Goal: Task Accomplishment & Management: Use online tool/utility

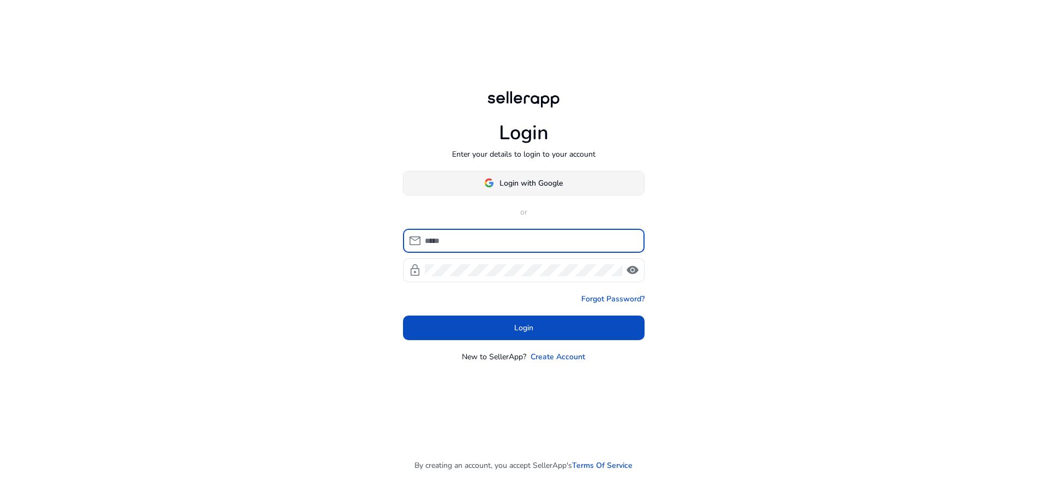
click at [531, 181] on span "Login with Google" at bounding box center [531, 182] width 63 height 11
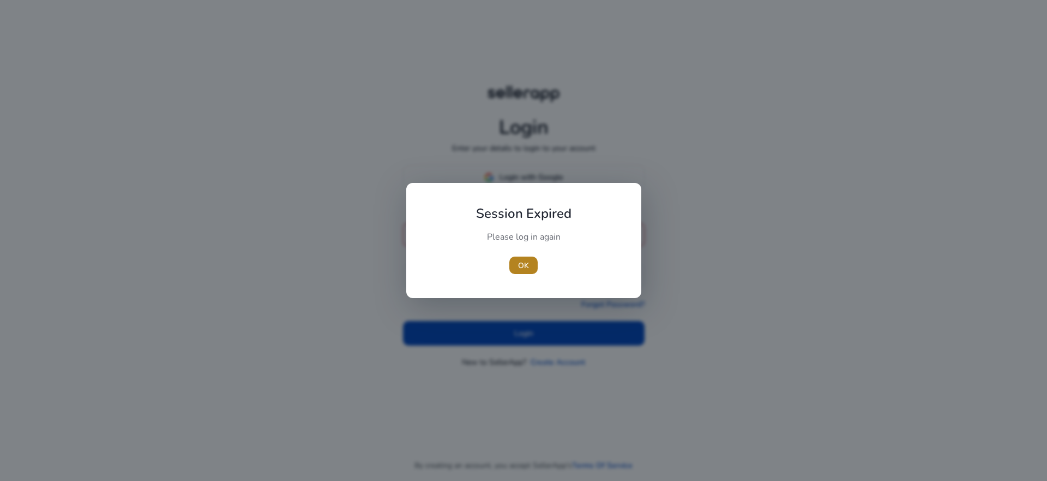
click at [524, 267] on span "OK" at bounding box center [523, 265] width 11 height 11
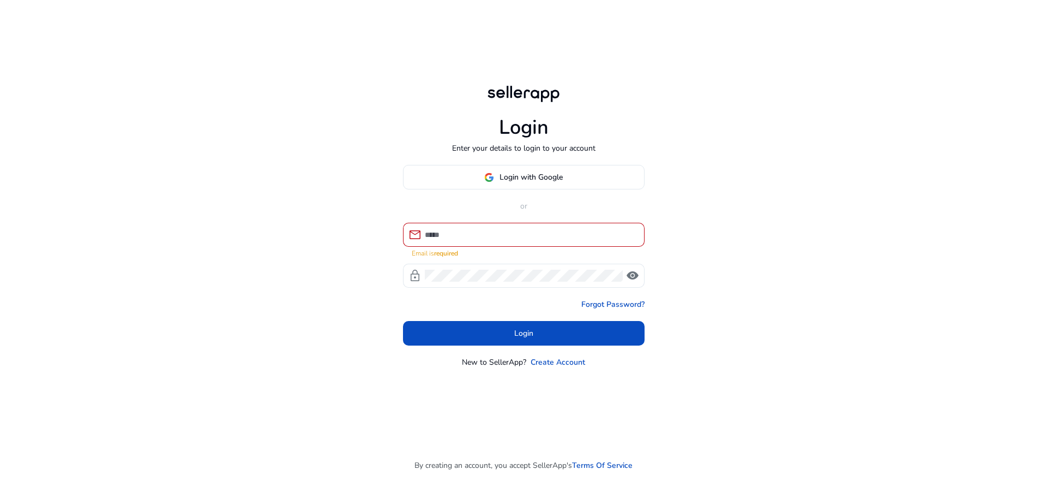
click at [536, 178] on span "Login with Google" at bounding box center [531, 176] width 63 height 11
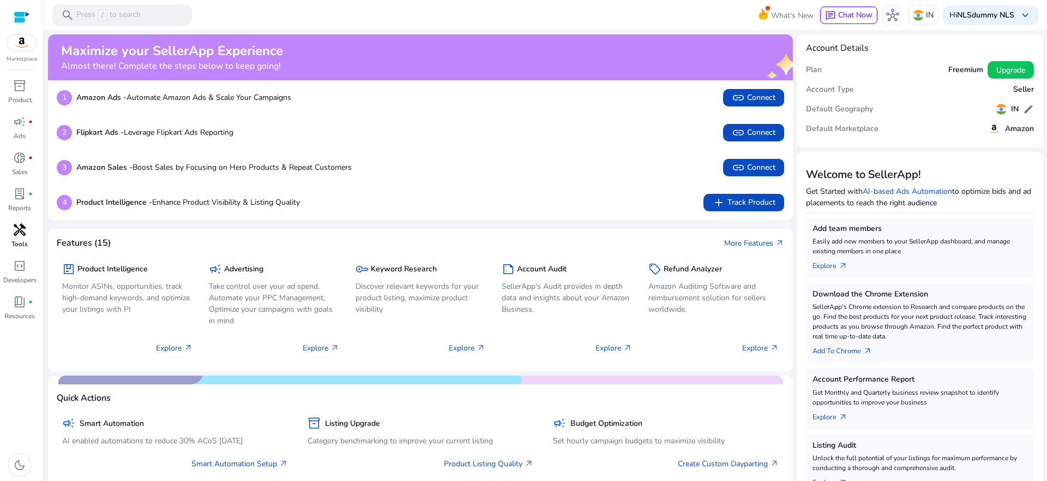
click at [27, 233] on div "handyman" at bounding box center [19, 229] width 31 height 17
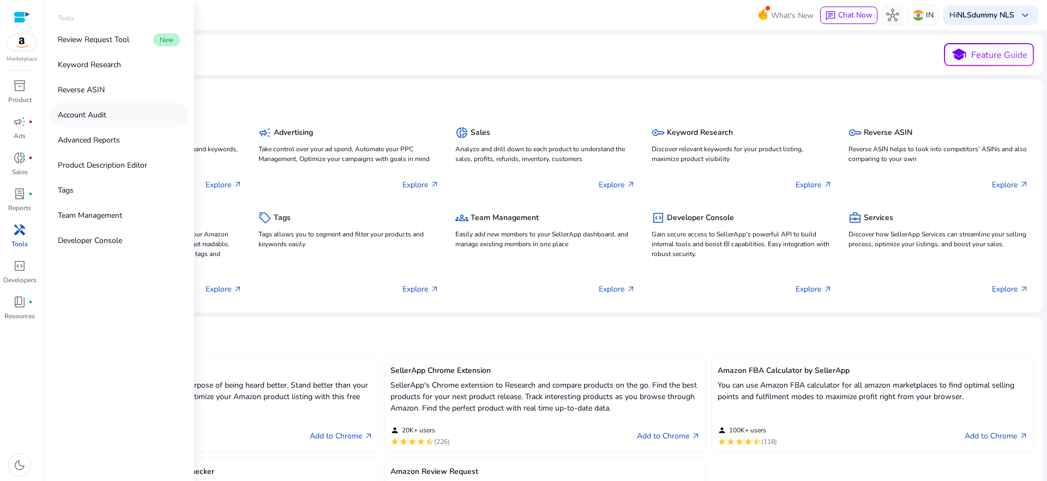
click at [136, 118] on link "Account Audit" at bounding box center [119, 115] width 140 height 25
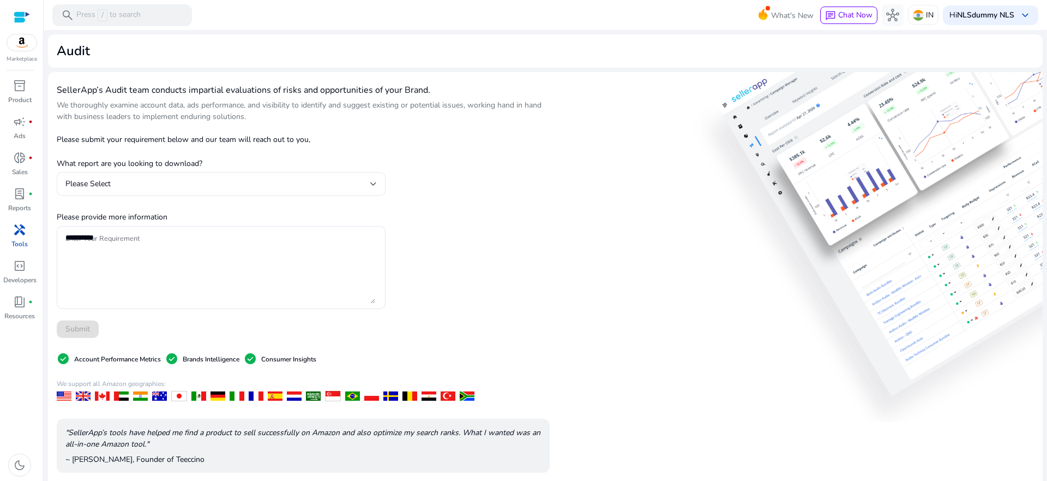
click at [277, 184] on div "Please Select" at bounding box center [217, 184] width 305 height 12
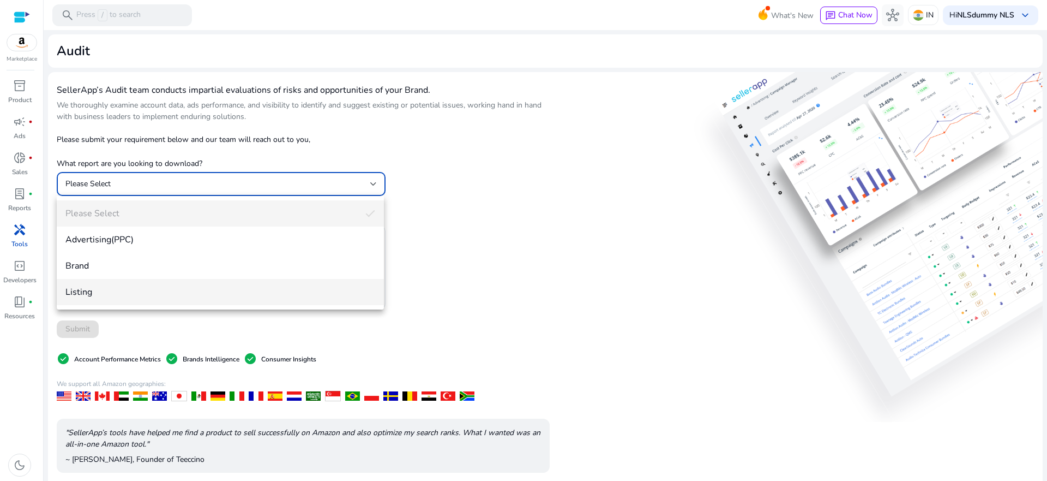
click at [123, 292] on span "Listing" at bounding box center [220, 292] width 310 height 12
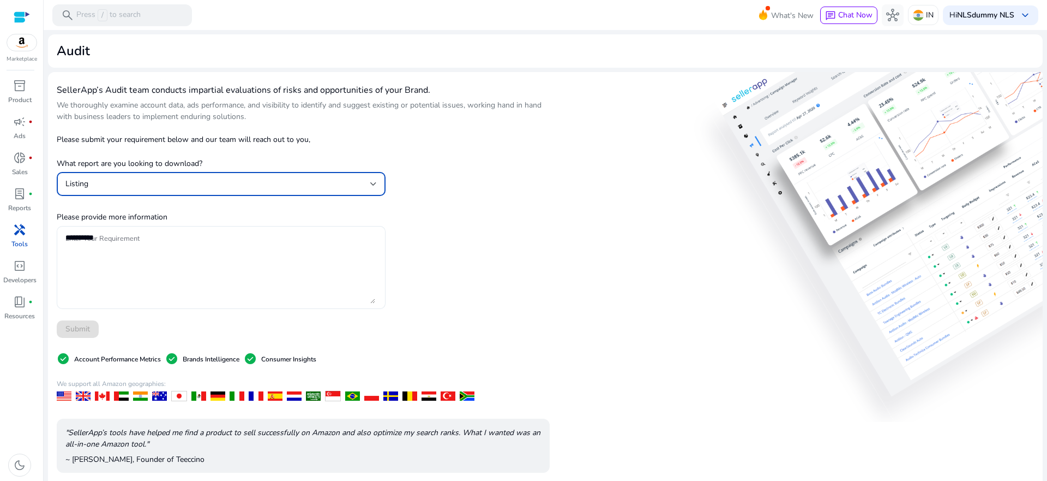
click at [151, 252] on textarea "Enter Your Requirement" at bounding box center [220, 267] width 310 height 72
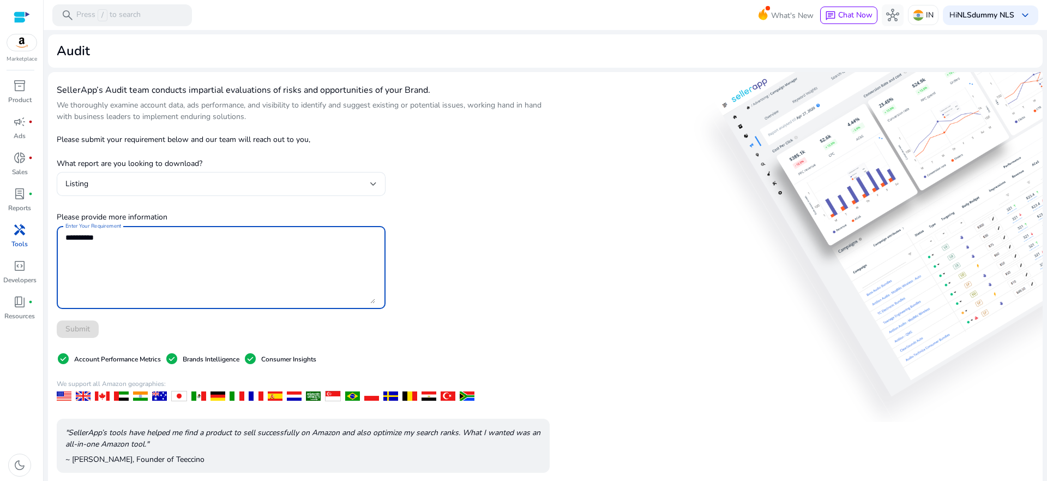
paste textarea "**********"
paste textarea
type textarea "**********"
click at [89, 333] on span "Submit" at bounding box center [77, 328] width 25 height 11
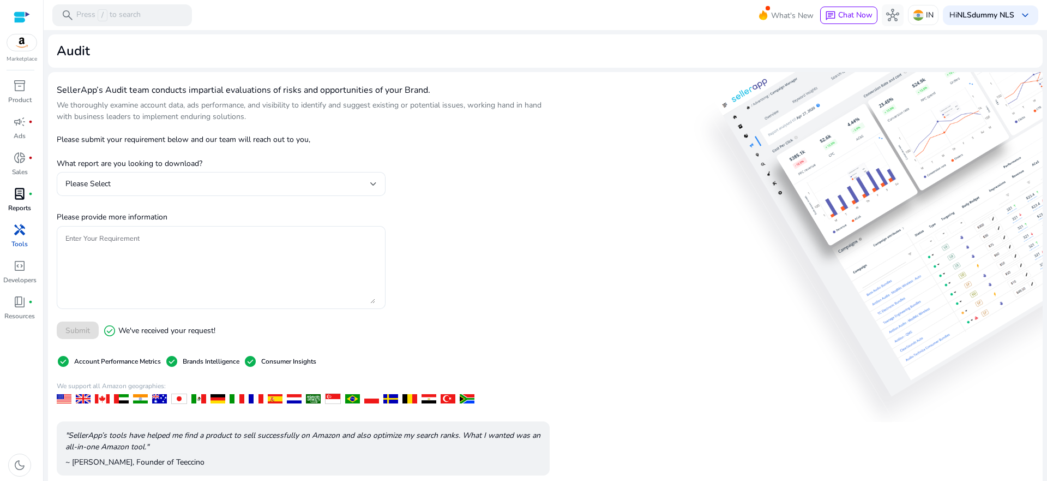
click at [15, 202] on div "lab_profile fiber_manual_record" at bounding box center [19, 193] width 31 height 17
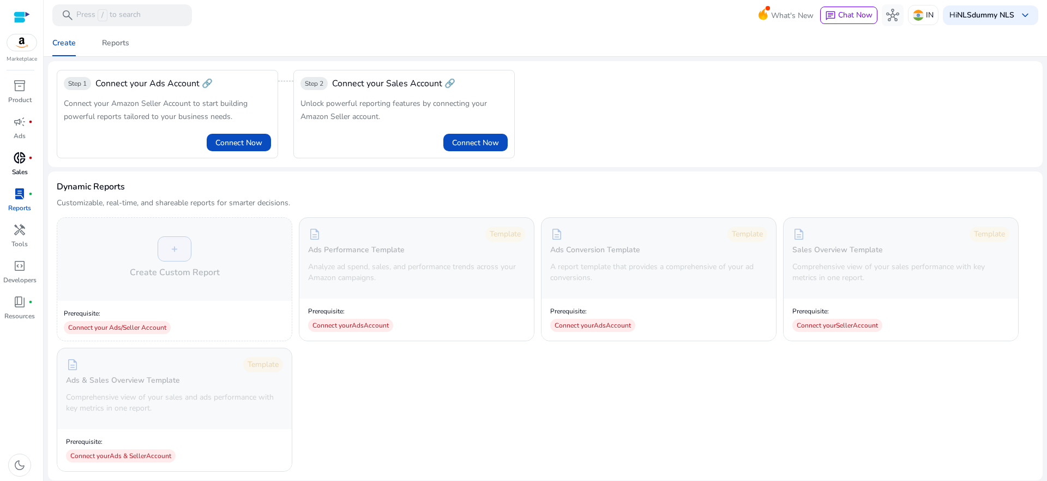
click at [29, 155] on span "fiber_manual_record" at bounding box center [30, 157] width 4 height 4
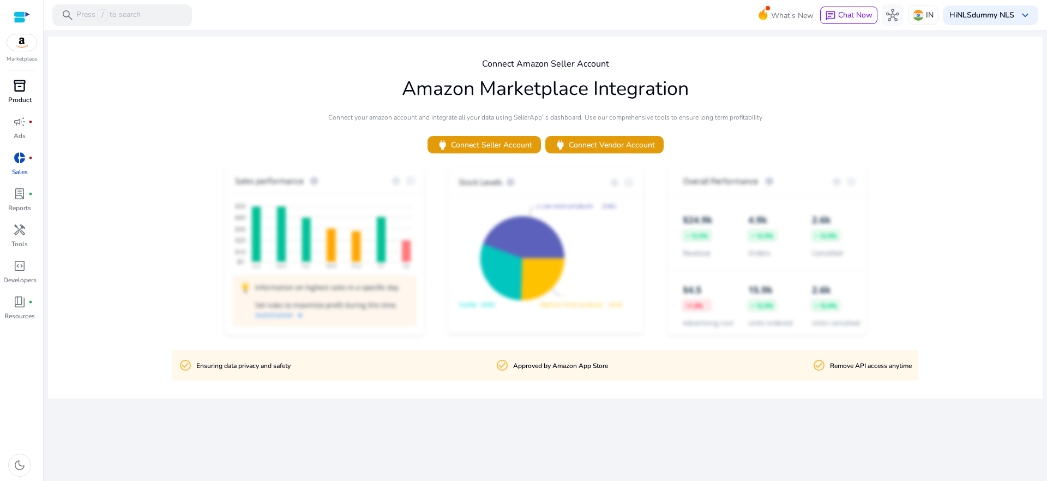
click at [25, 86] on span "inventory_2" at bounding box center [19, 85] width 13 height 13
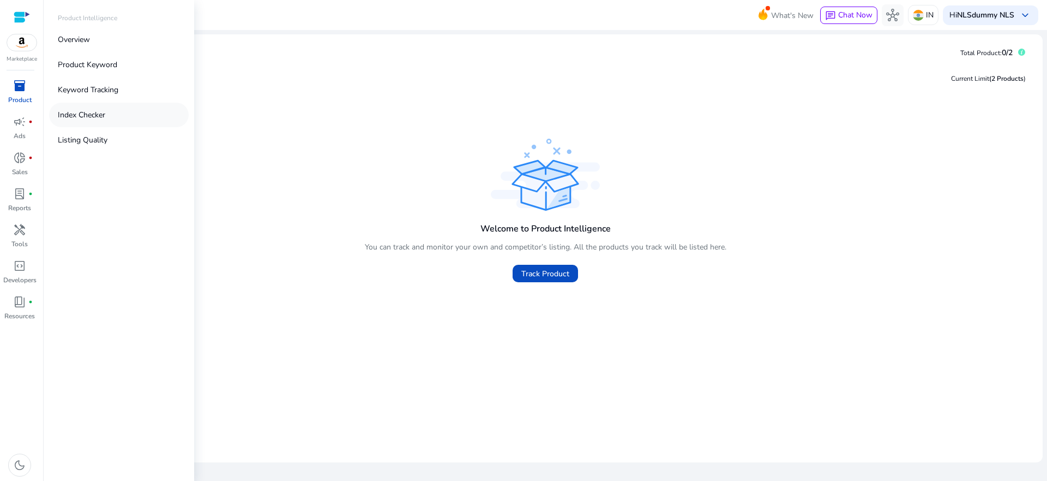
click at [98, 121] on link "Index Checker" at bounding box center [119, 115] width 140 height 25
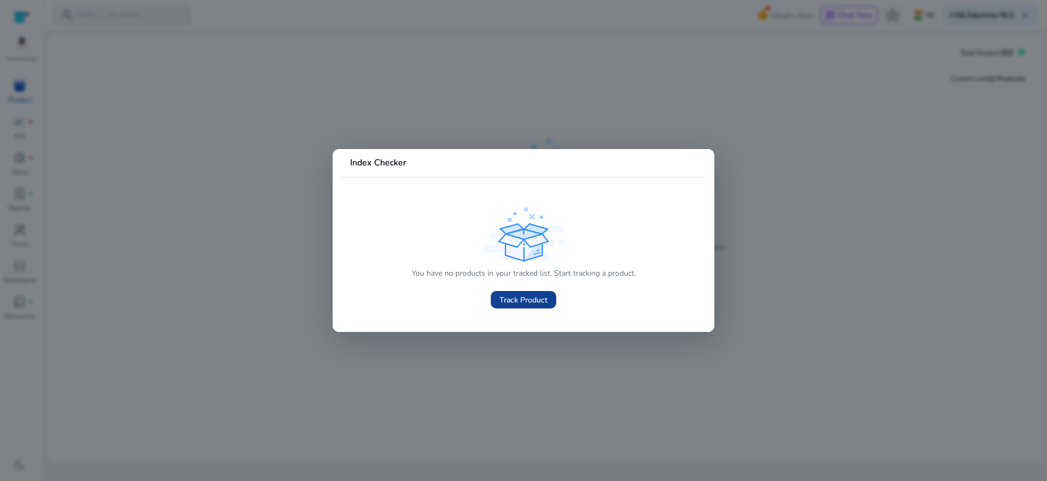
click at [518, 308] on span at bounding box center [523, 299] width 65 height 26
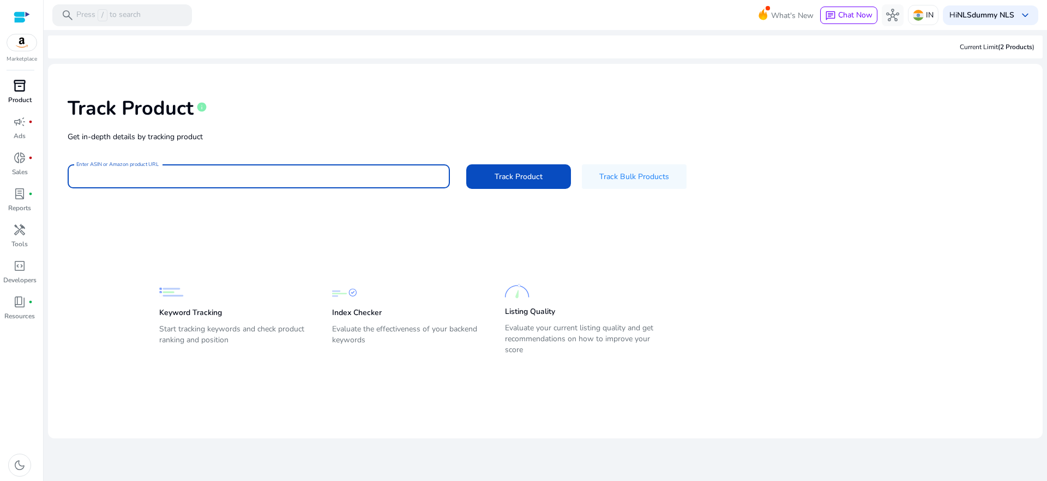
click at [199, 171] on input "Enter ASIN or Amazon product URL" at bounding box center [258, 176] width 365 height 12
paste input "**********"
type input "**********"
click at [525, 176] on span "Track Product" at bounding box center [519, 176] width 48 height 11
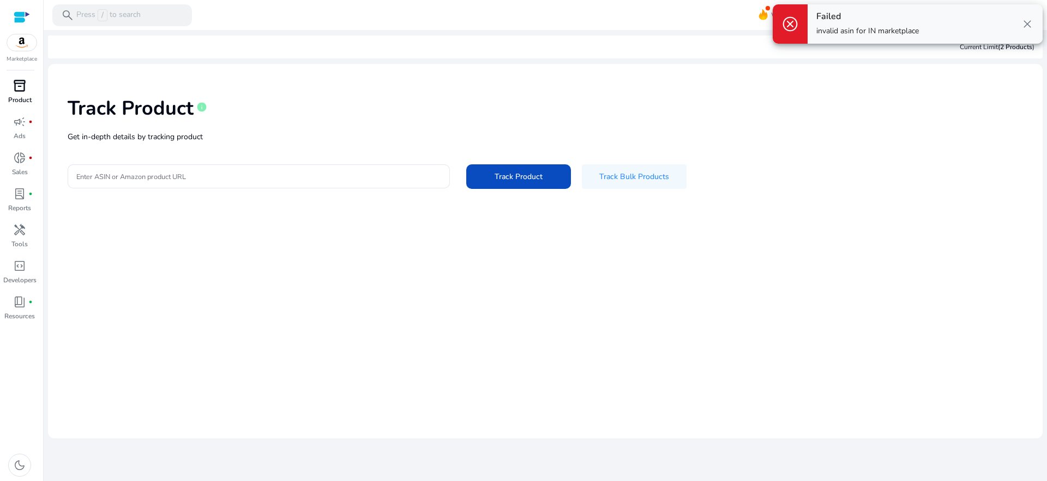
click at [1029, 21] on span "close" at bounding box center [1027, 23] width 13 height 13
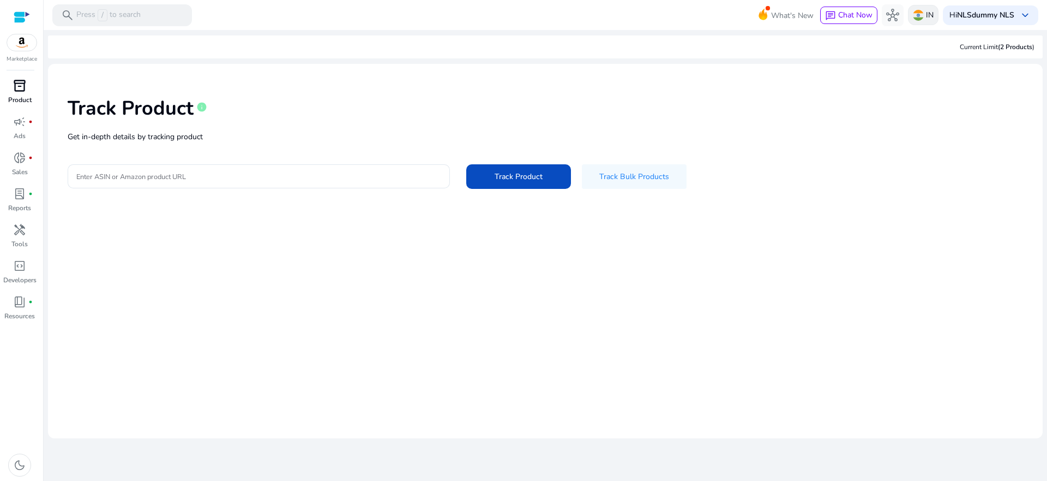
click at [926, 16] on p "IN" at bounding box center [930, 14] width 8 height 19
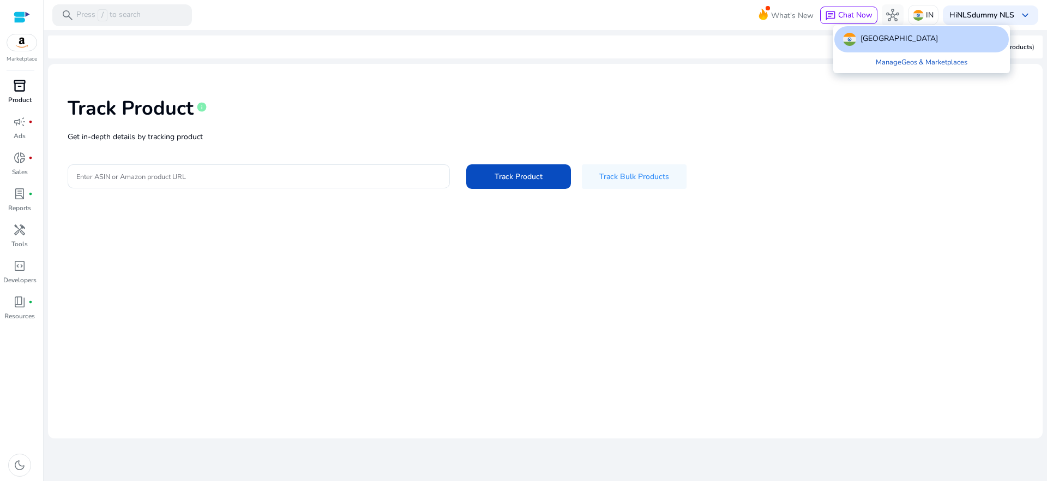
click at [871, 36] on p "[GEOGRAPHIC_DATA]" at bounding box center [899, 39] width 77 height 13
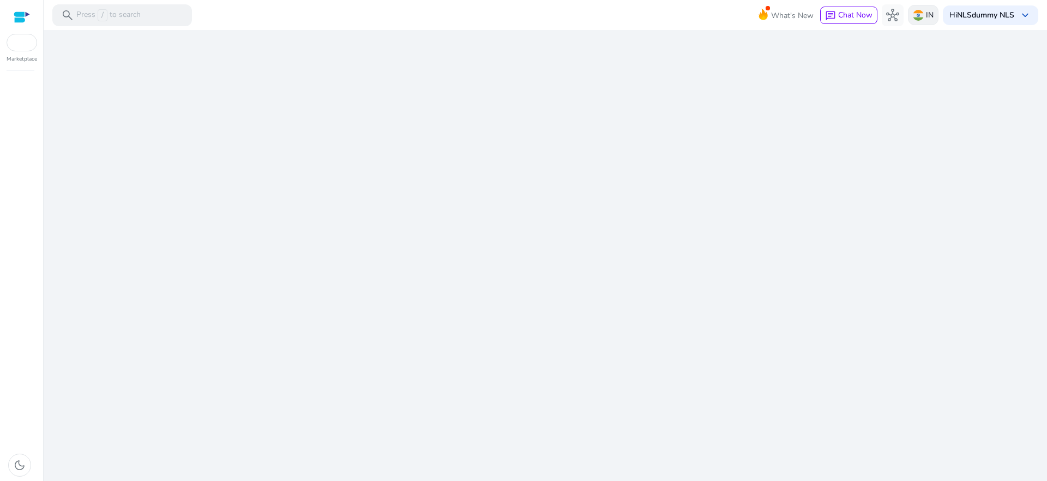
click at [928, 16] on p "IN" at bounding box center [930, 14] width 8 height 19
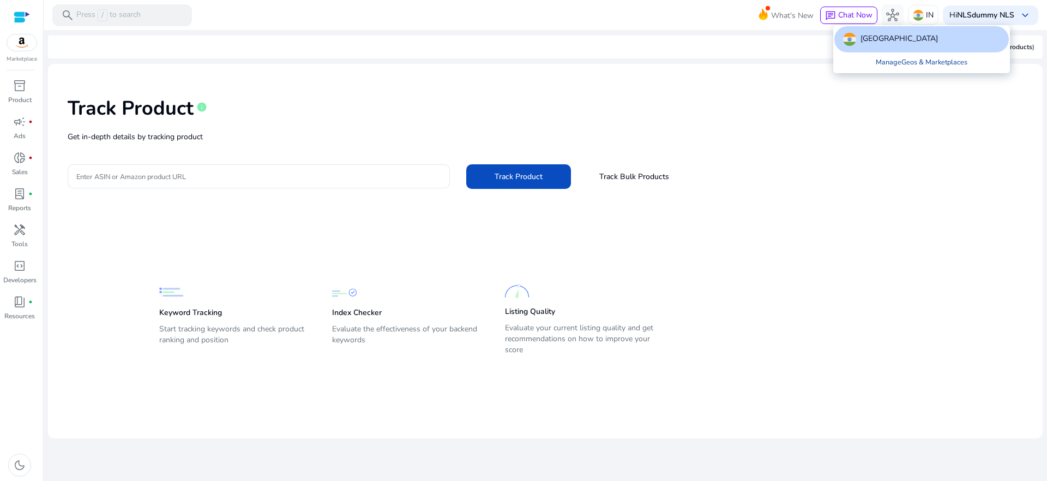
click at [922, 63] on link "Manage Geos & Marketplaces" at bounding box center [921, 62] width 109 height 20
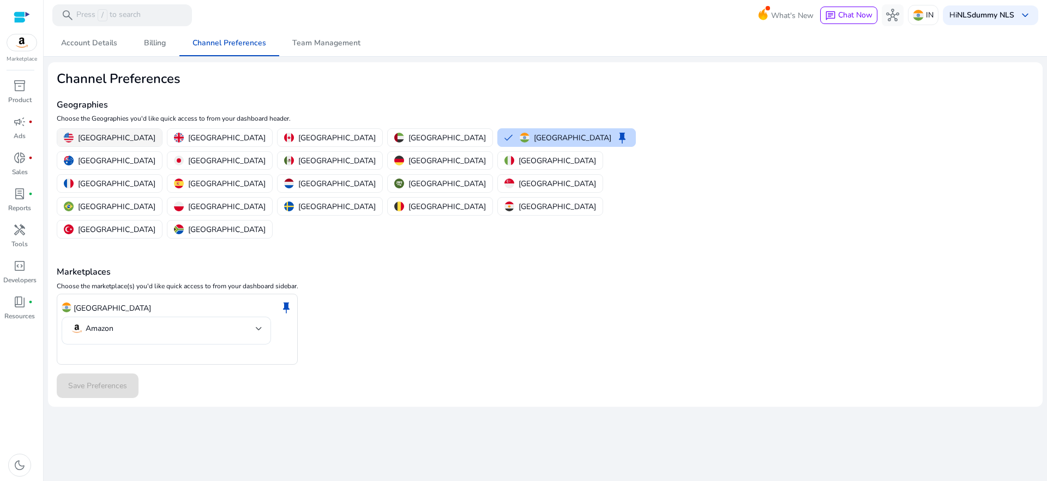
click at [104, 138] on p "[GEOGRAPHIC_DATA]" at bounding box center [116, 137] width 77 height 11
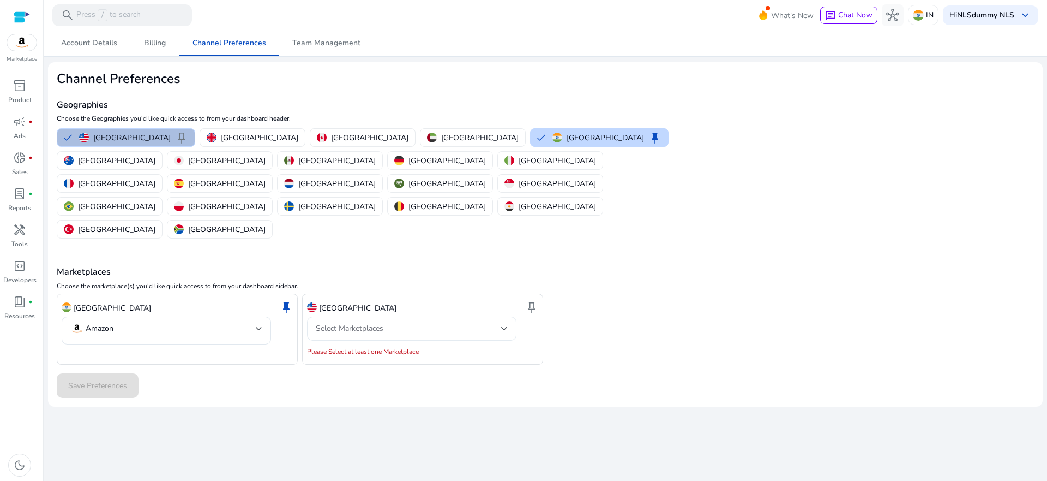
click at [381, 323] on span "Select Marketplaces" at bounding box center [350, 328] width 68 height 10
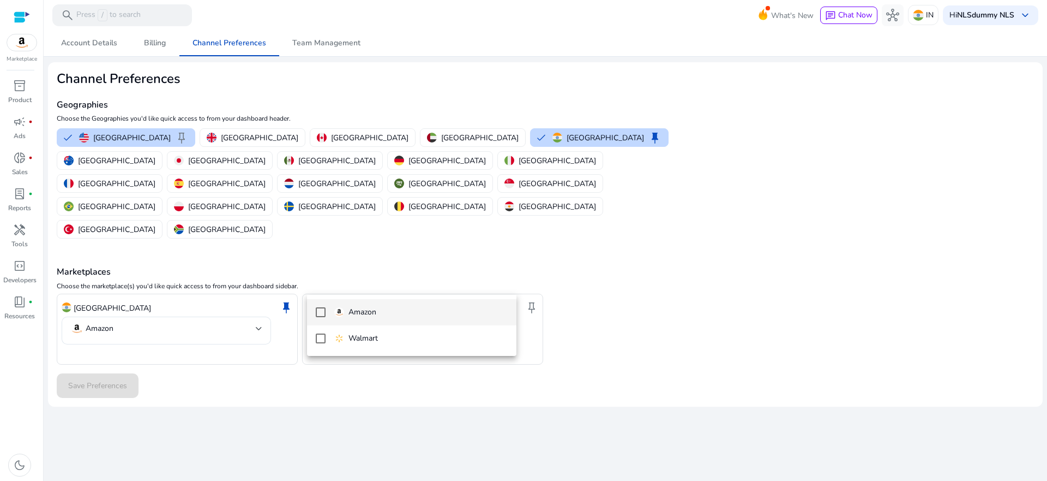
click at [358, 311] on p "Amazon" at bounding box center [363, 312] width 28 height 12
click at [128, 335] on div at bounding box center [523, 240] width 1047 height 481
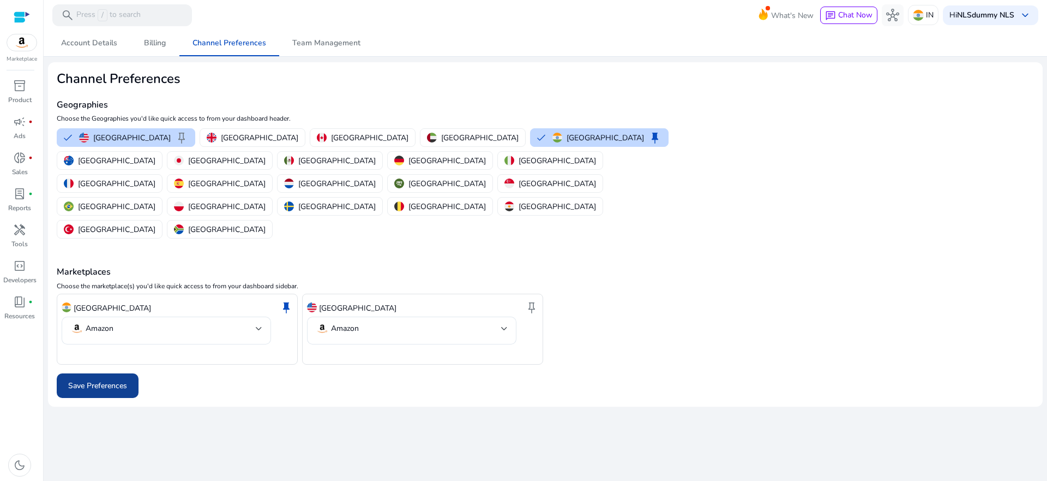
click at [113, 380] on span "Save Preferences" at bounding box center [97, 385] width 59 height 11
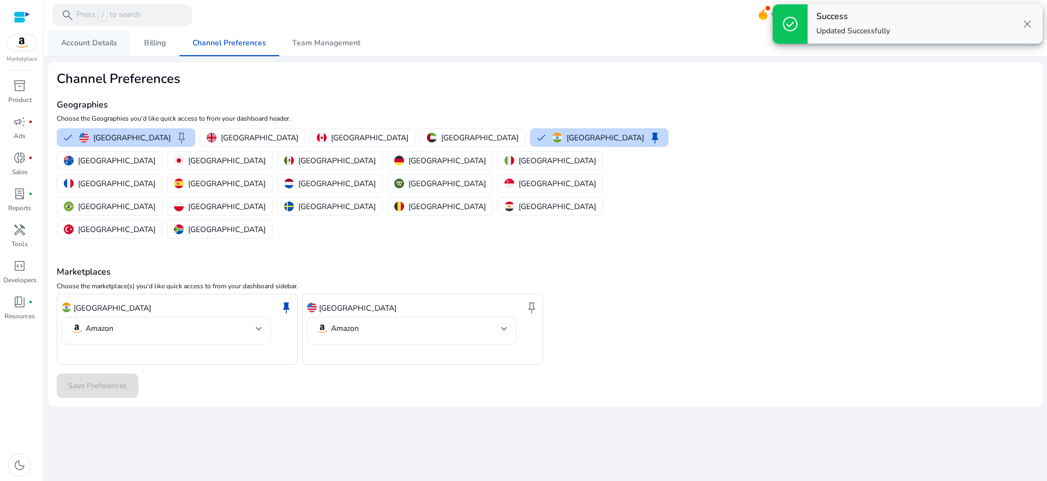
click at [66, 43] on span "Account Details" at bounding box center [89, 43] width 56 height 8
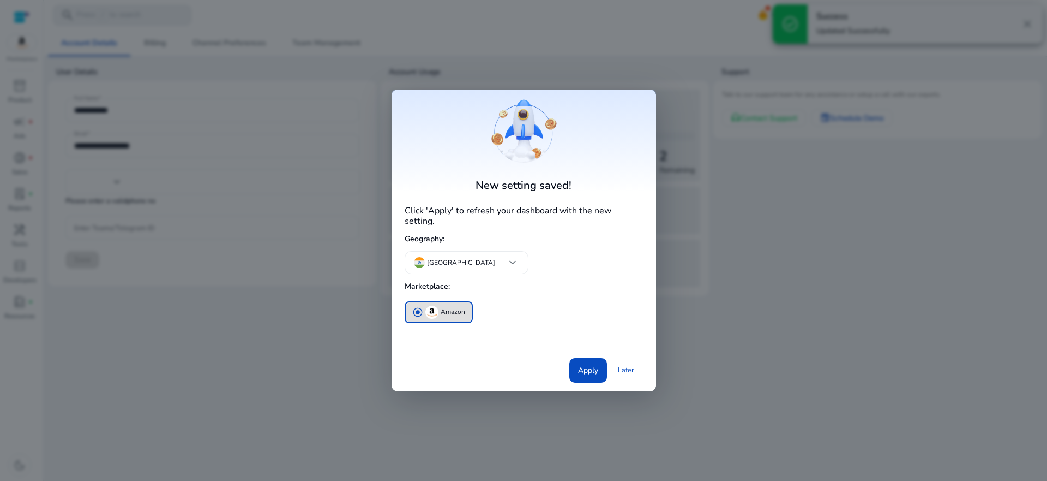
type input "***"
click at [578, 365] on span "Apply" at bounding box center [588, 369] width 20 height 11
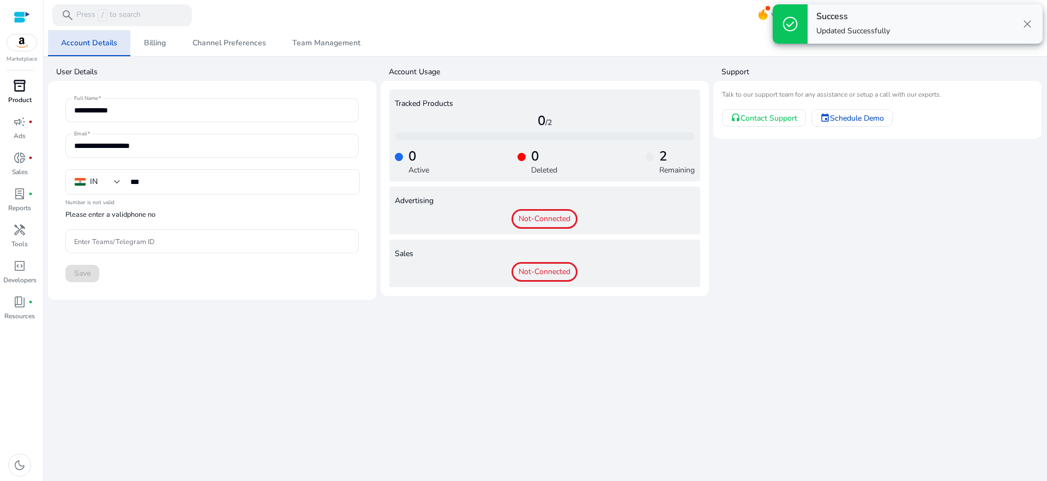
click at [19, 92] on span "inventory_2" at bounding box center [19, 85] width 13 height 13
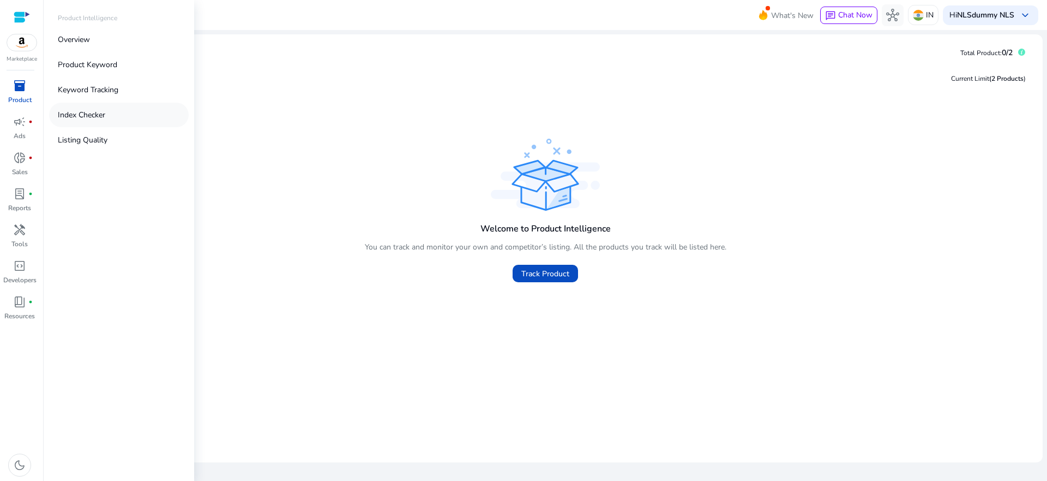
click at [75, 113] on p "Index Checker" at bounding box center [81, 114] width 47 height 11
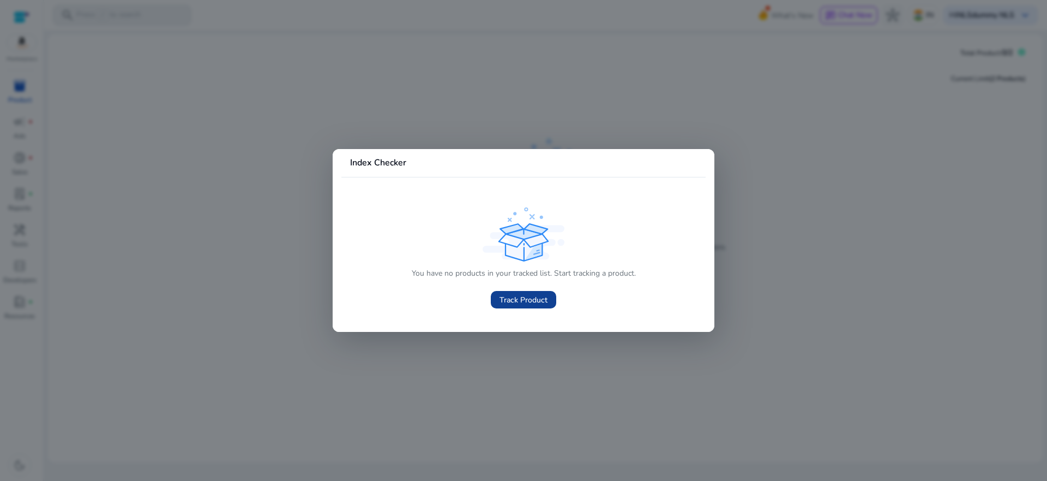
click at [508, 292] on span at bounding box center [523, 299] width 65 height 26
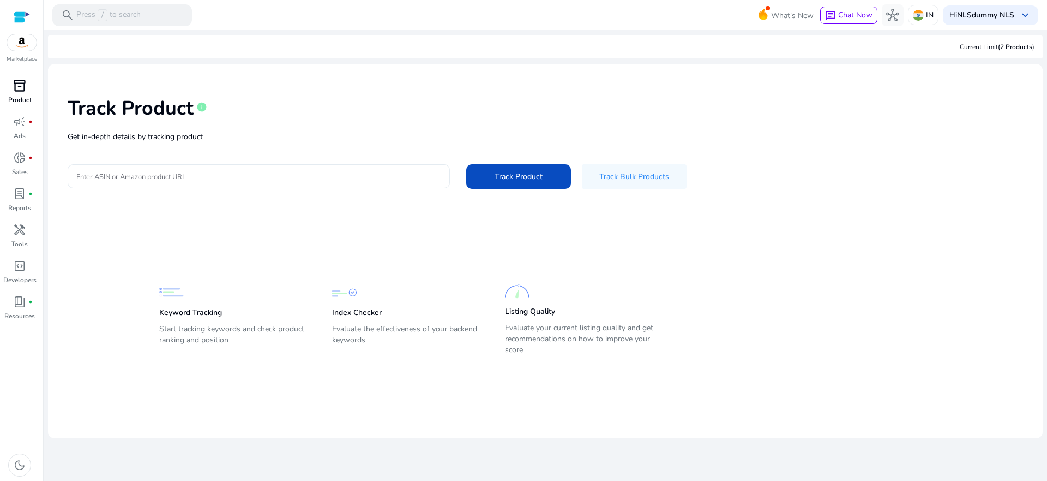
click at [339, 178] on input "Enter ASIN or Amazon product URL" at bounding box center [258, 176] width 365 height 12
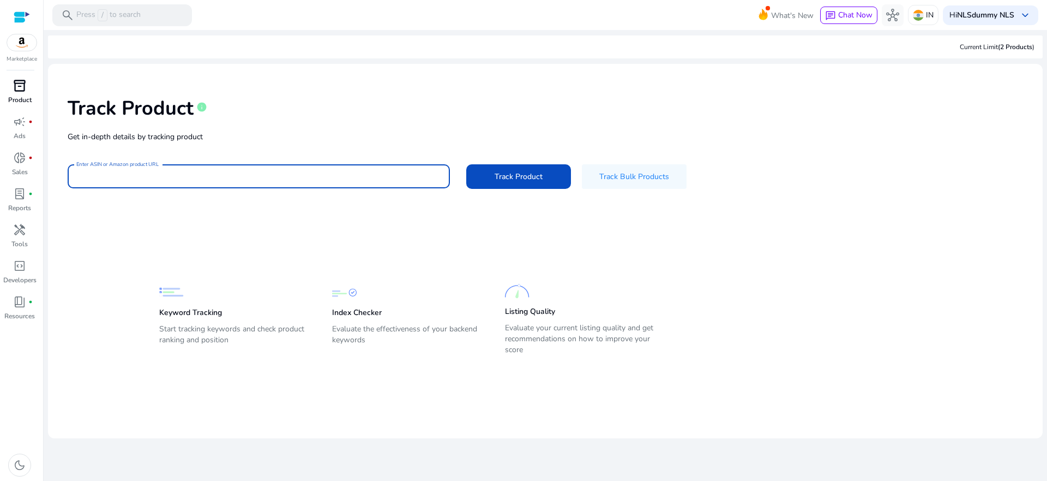
paste input "**********"
type input "**********"
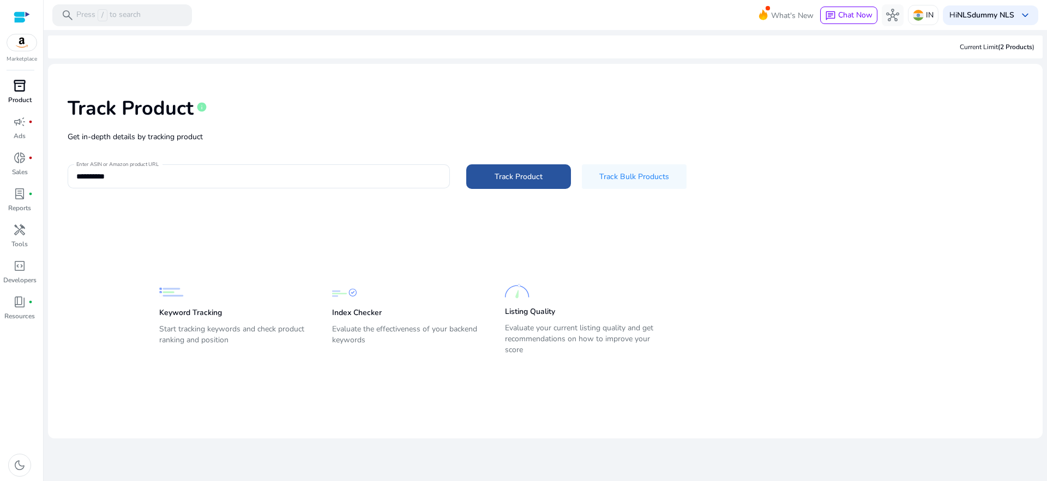
click at [533, 181] on span "Track Product" at bounding box center [519, 176] width 48 height 11
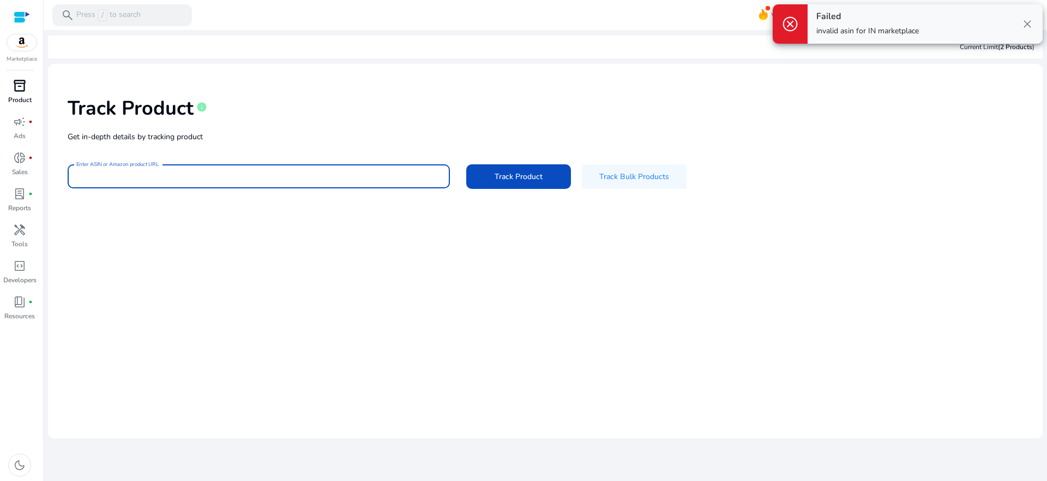
click at [298, 179] on input "Enter ASIN or Amazon product URL" at bounding box center [258, 176] width 365 height 12
paste input "**********"
type input "**********"
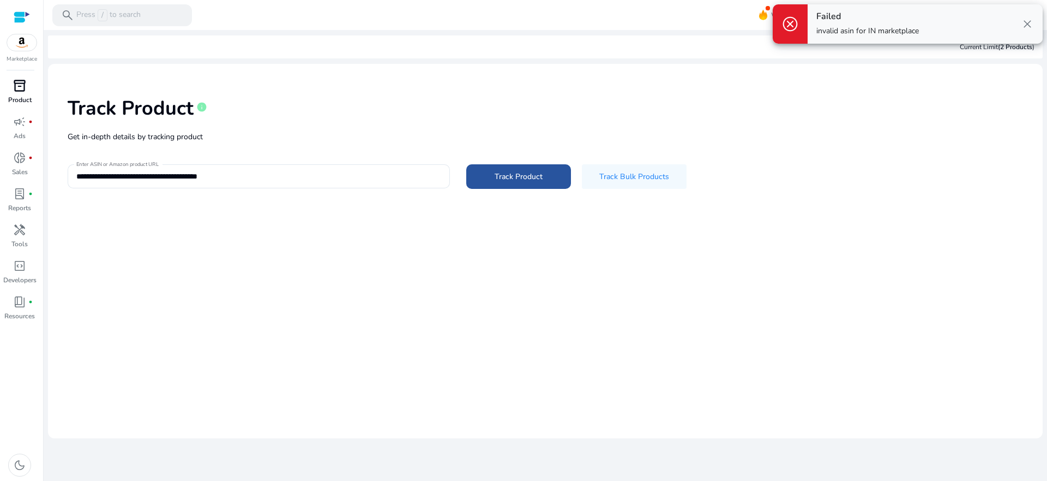
click at [523, 176] on span "Track Product" at bounding box center [519, 176] width 48 height 11
click at [1030, 25] on span "close" at bounding box center [1027, 23] width 13 height 13
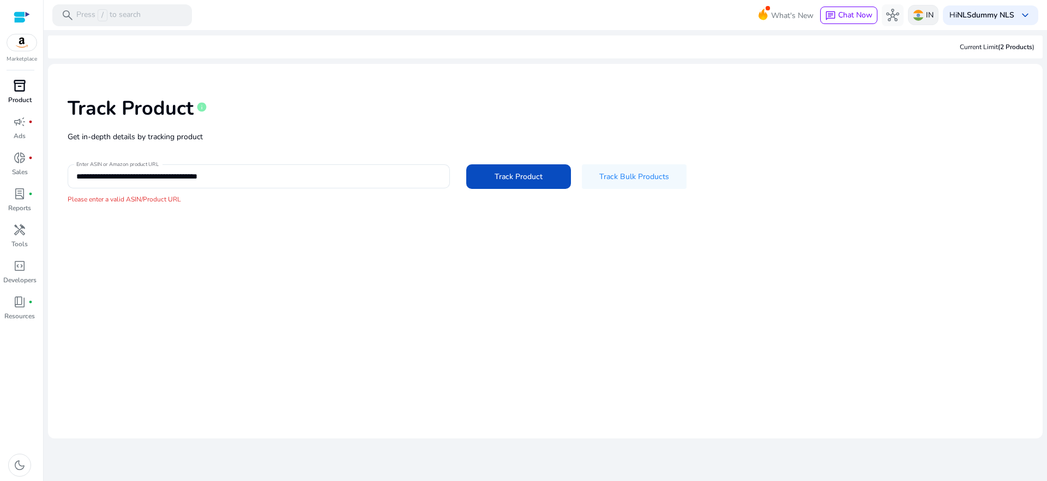
click at [926, 14] on p "IN" at bounding box center [930, 14] width 8 height 19
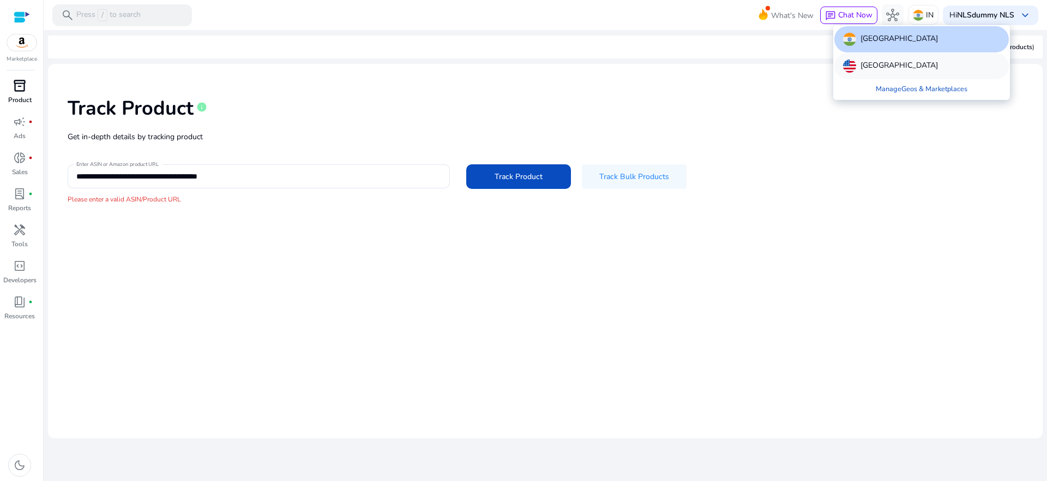
click at [877, 67] on p "[GEOGRAPHIC_DATA]" at bounding box center [899, 65] width 77 height 13
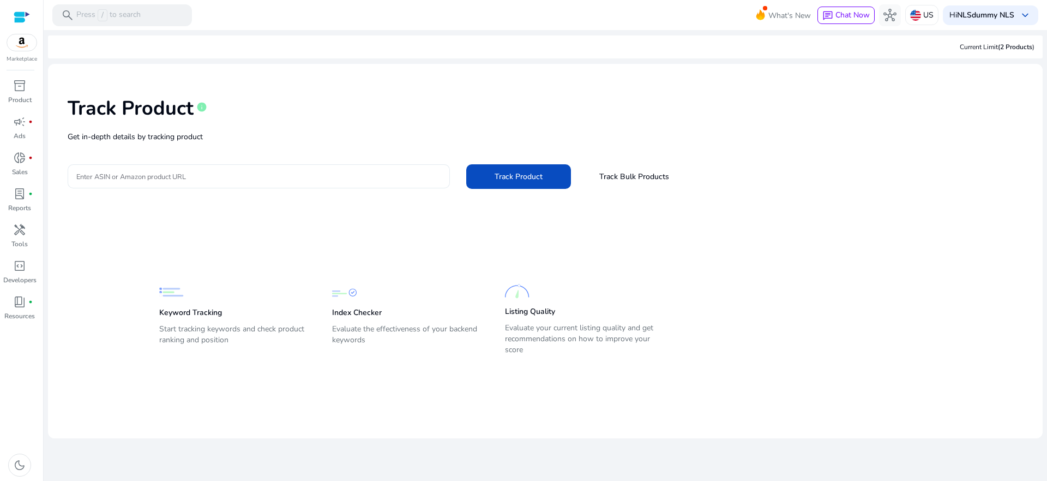
click at [364, 185] on div at bounding box center [258, 176] width 365 height 24
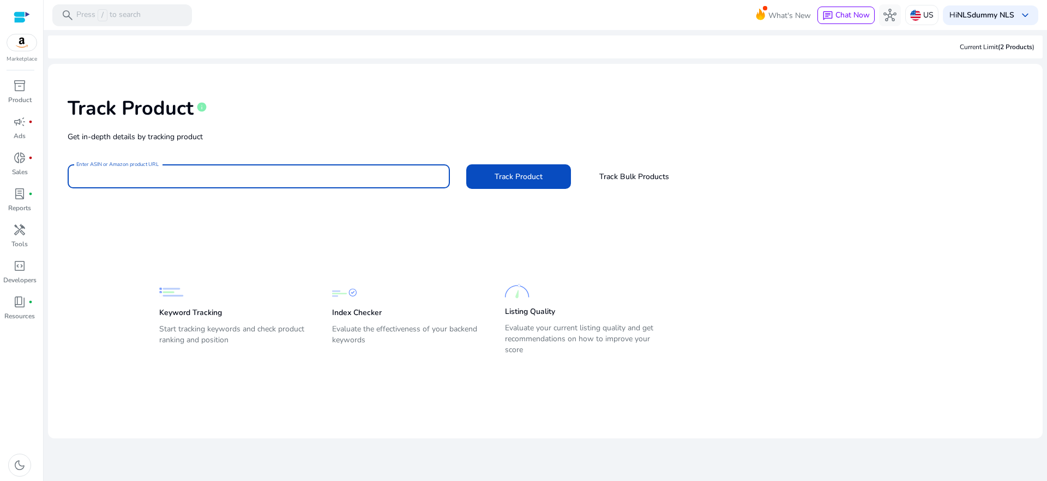
paste input "**********"
click at [540, 180] on span "Track Product" at bounding box center [519, 176] width 48 height 11
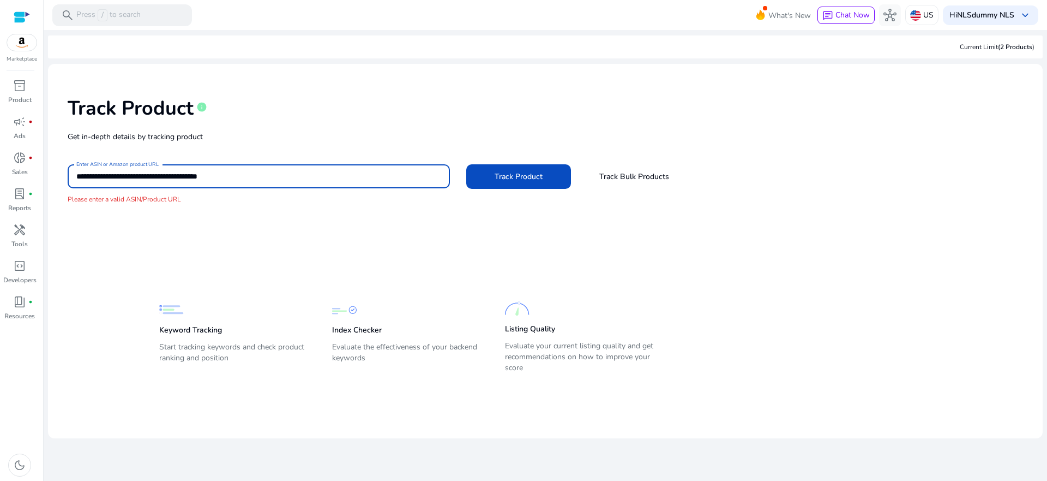
click at [239, 176] on input "**********" at bounding box center [258, 176] width 365 height 12
paste input
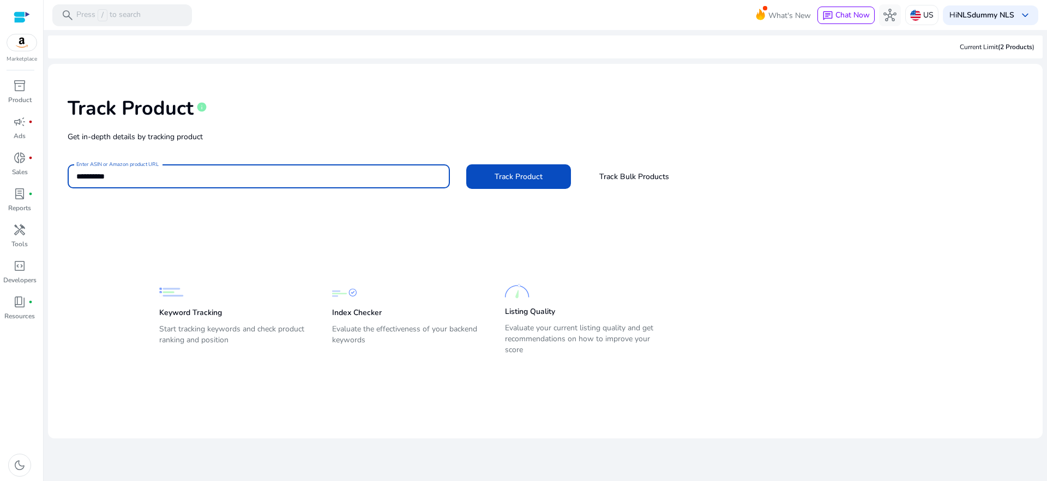
type input "**********"
click at [516, 182] on span at bounding box center [518, 176] width 105 height 26
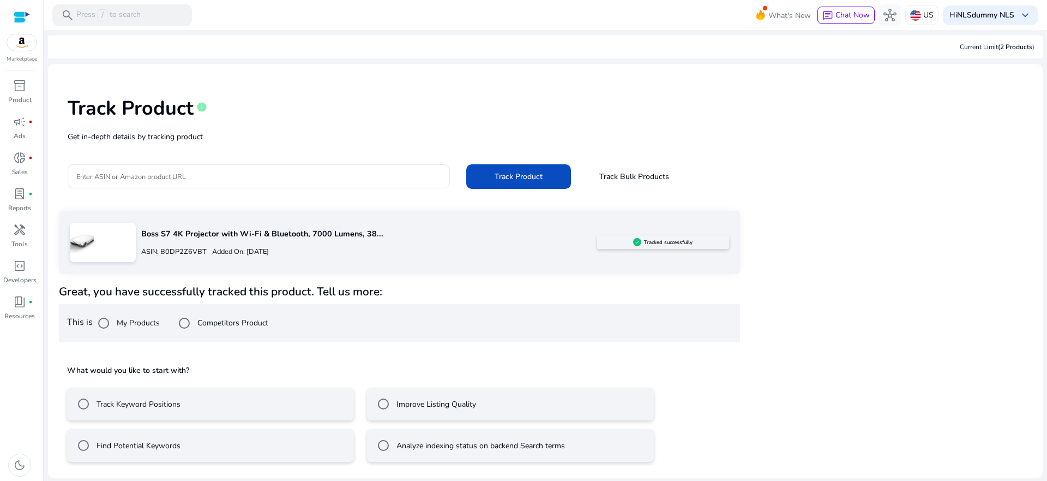
click at [169, 407] on label "Track Keyword Positions" at bounding box center [137, 403] width 86 height 11
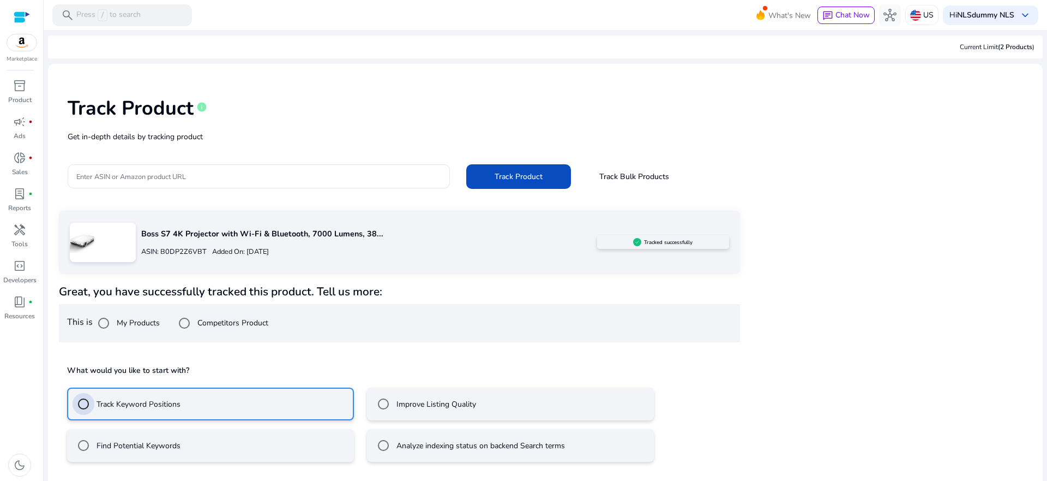
scroll to position [46, 0]
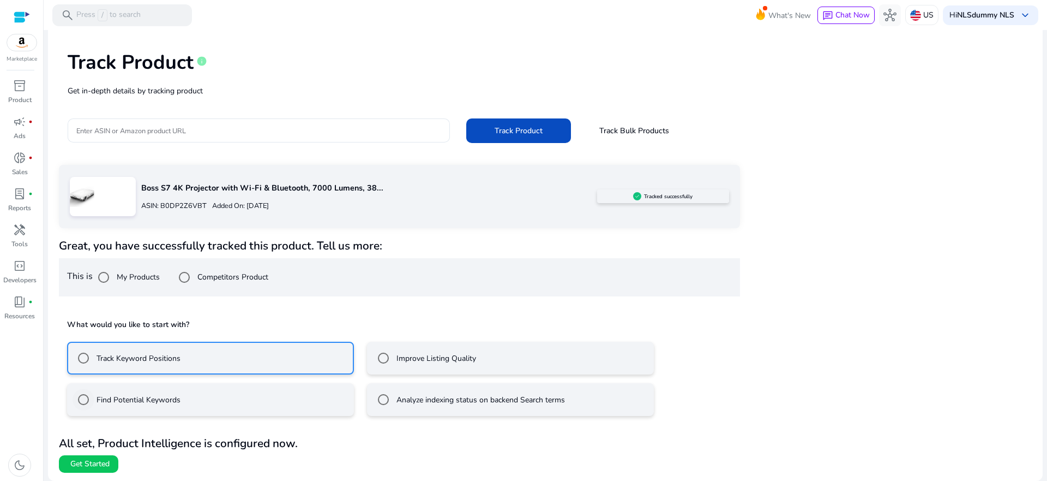
click at [137, 403] on label "Find Potential Keywords" at bounding box center [137, 399] width 86 height 11
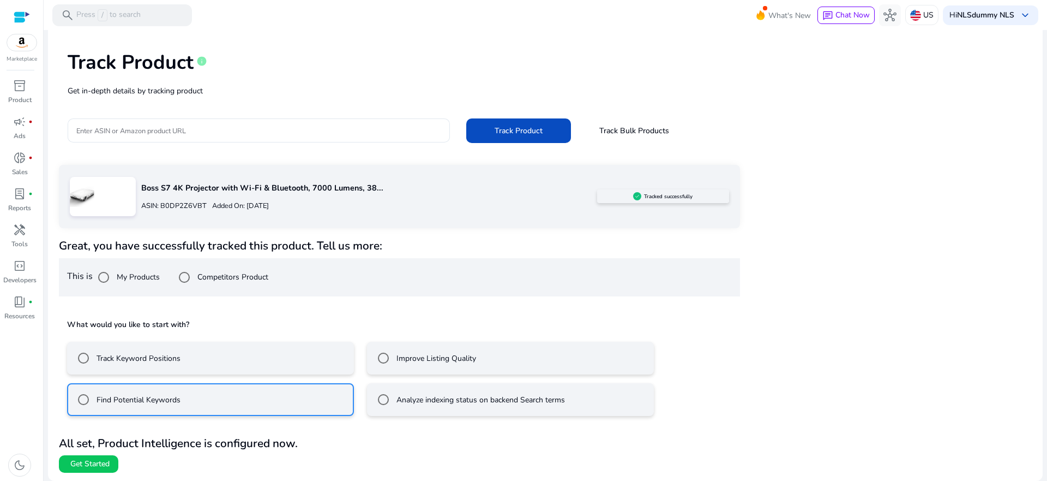
click at [173, 368] on div "Track Keyword Positions" at bounding box center [127, 358] width 108 height 22
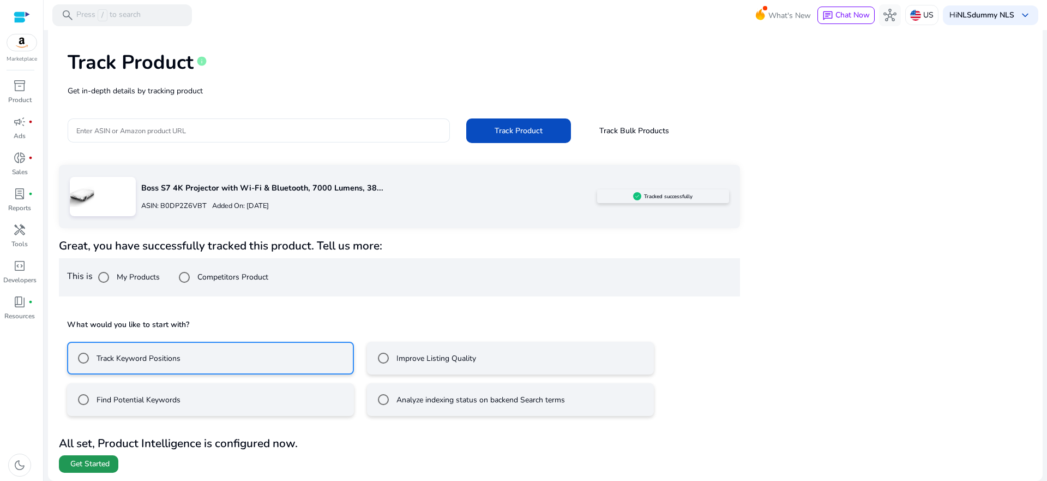
click at [88, 464] on span "Get Started" at bounding box center [89, 463] width 39 height 11
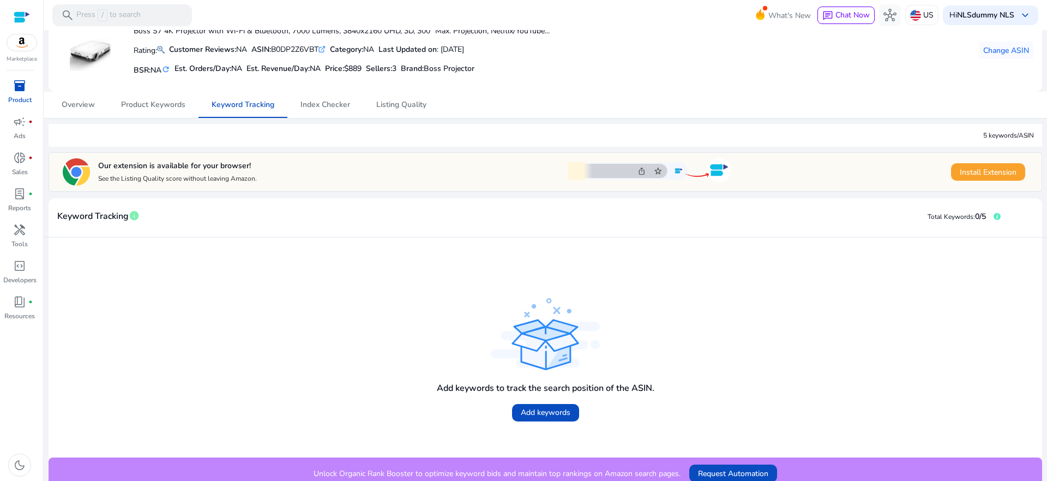
scroll to position [70, 0]
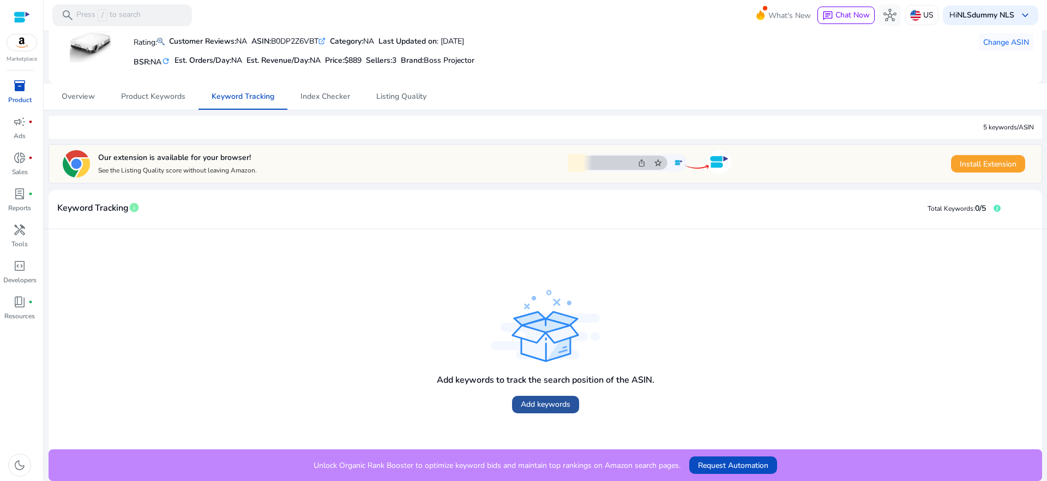
click at [550, 395] on span at bounding box center [545, 404] width 67 height 26
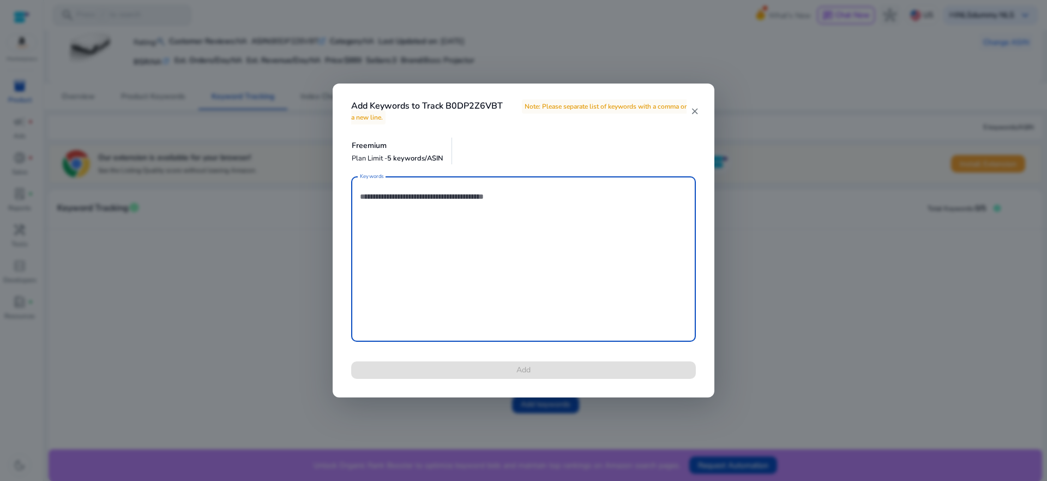
paste textarea "**********"
type textarea "**********"
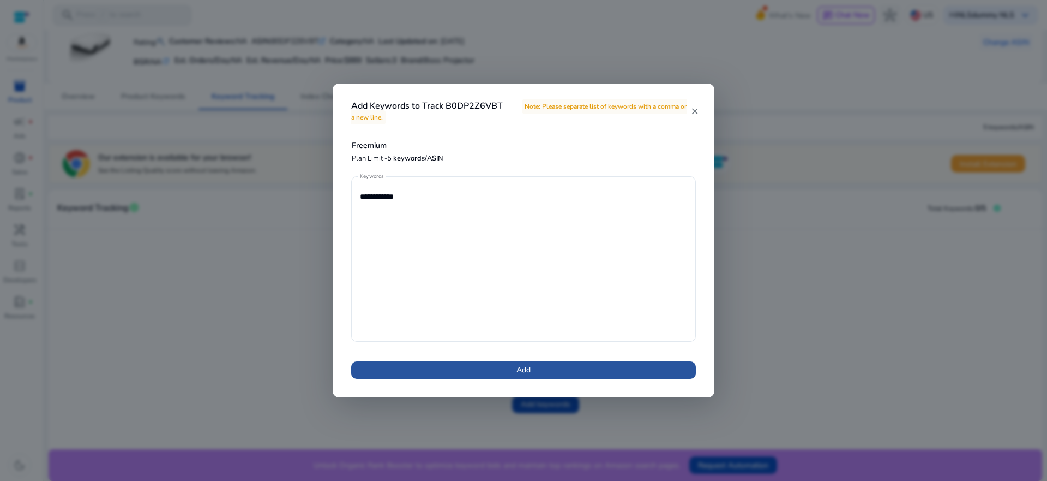
click at [480, 367] on span at bounding box center [523, 370] width 345 height 26
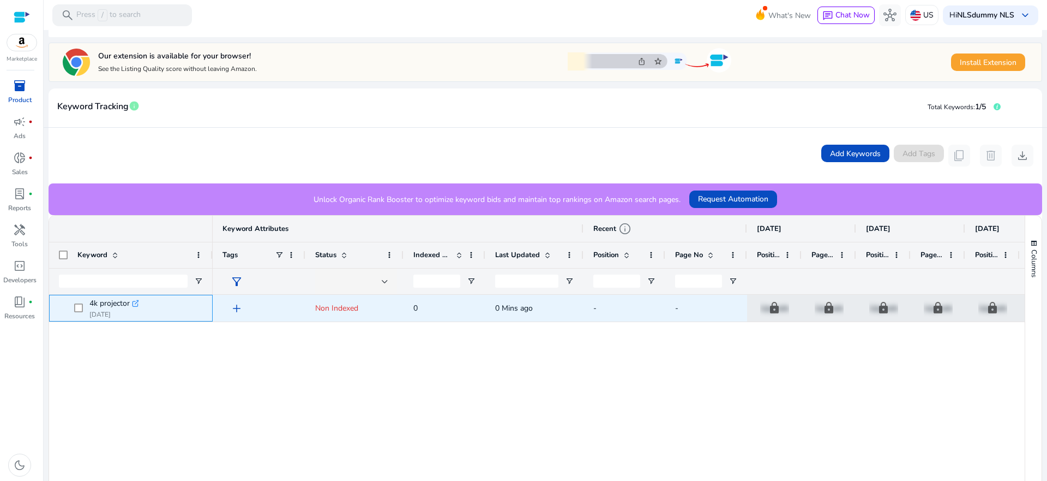
scroll to position [172, 0]
click at [237, 306] on span "add" at bounding box center [236, 307] width 13 height 13
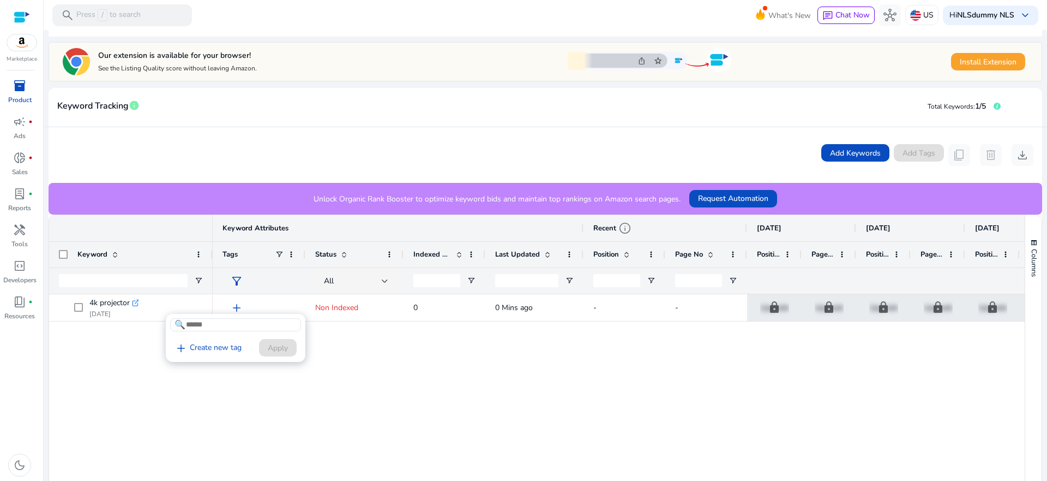
click at [401, 357] on div at bounding box center [523, 240] width 1047 height 481
click at [860, 151] on span "Add Keywords" at bounding box center [855, 152] width 51 height 11
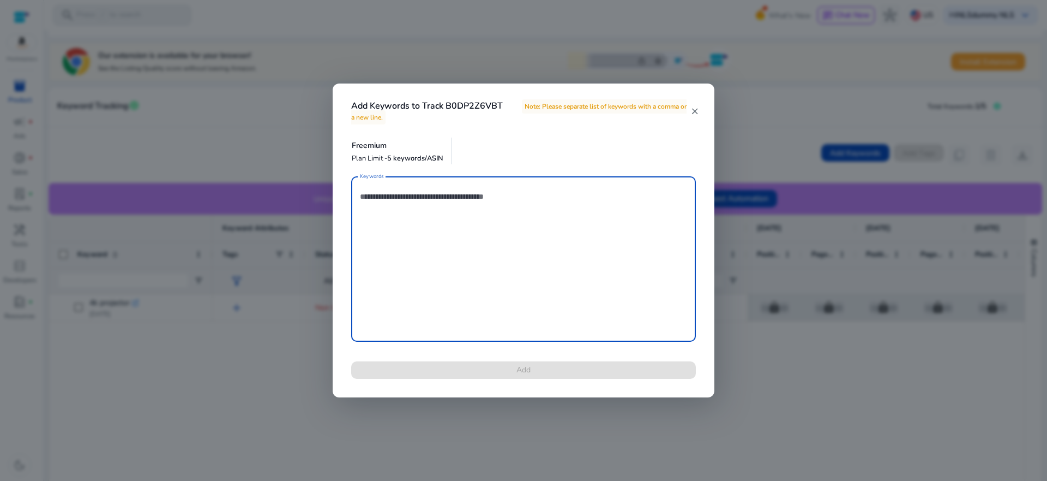
paste textarea "**********"
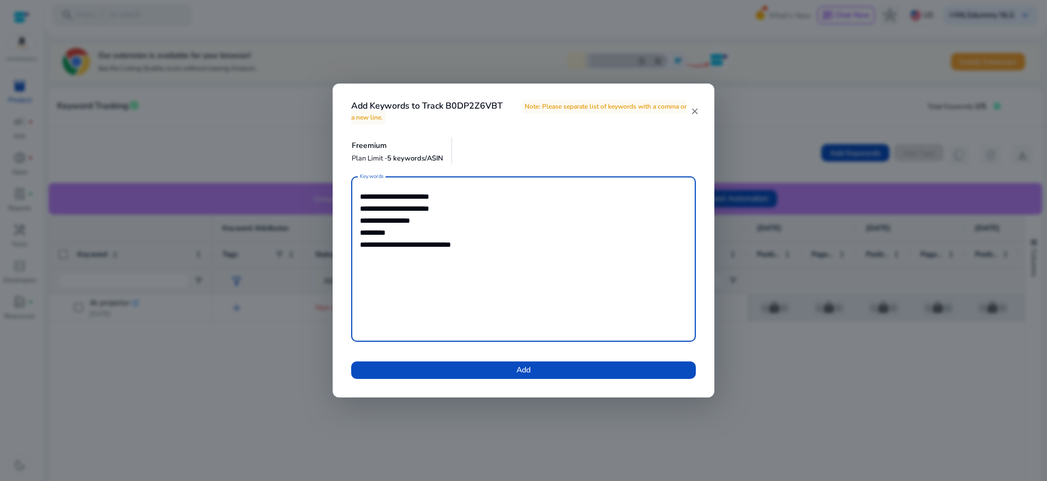
click at [382, 232] on textarea "**********" at bounding box center [523, 259] width 327 height 154
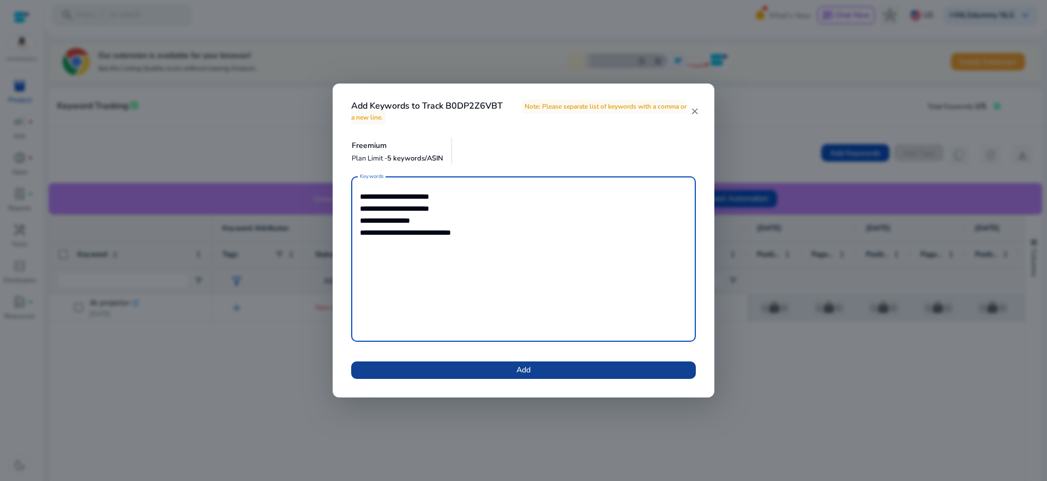
type textarea "**********"
click at [506, 370] on span at bounding box center [523, 370] width 345 height 26
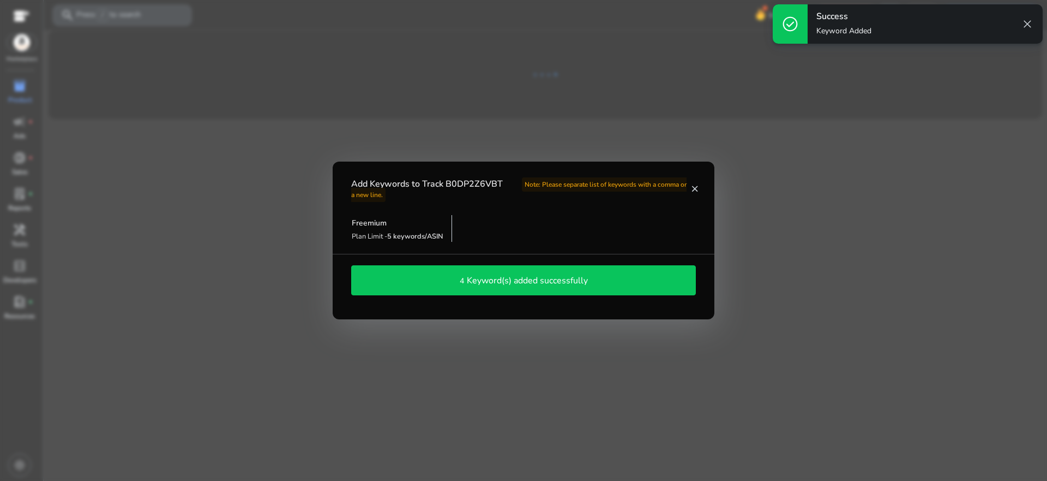
click at [565, 278] on h4 "Keyword(s) added successfully" at bounding box center [527, 280] width 121 height 10
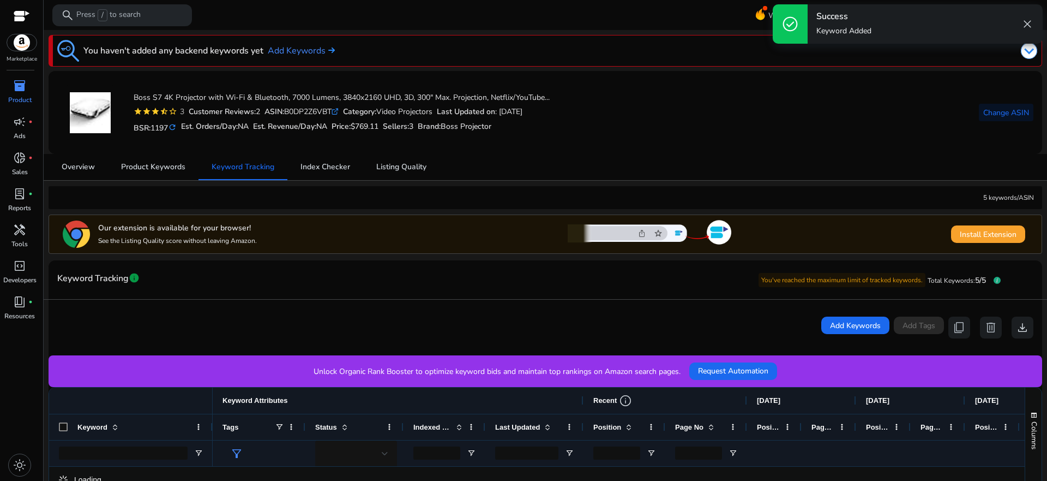
click at [1025, 26] on span "close" at bounding box center [1027, 23] width 13 height 13
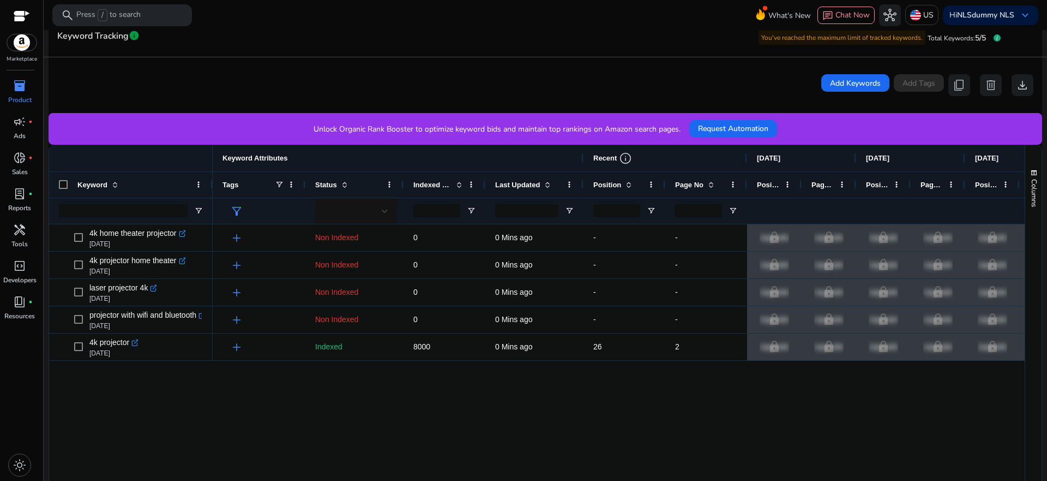
scroll to position [305, 0]
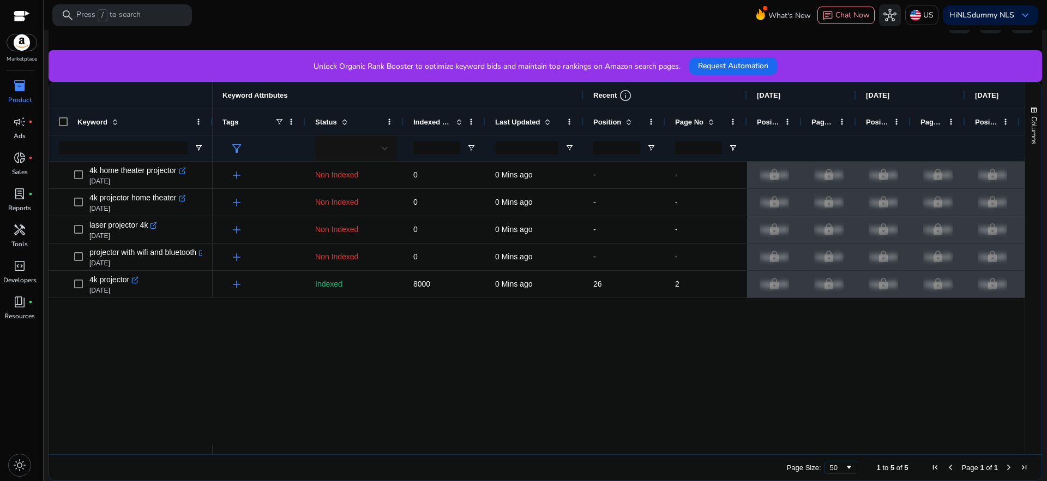
click at [482, 341] on div "add Non Indexed 0 0 Mins ago - - lock Upgrade lock Upgrade lock Upgrade lock Up…" at bounding box center [619, 302] width 812 height 283
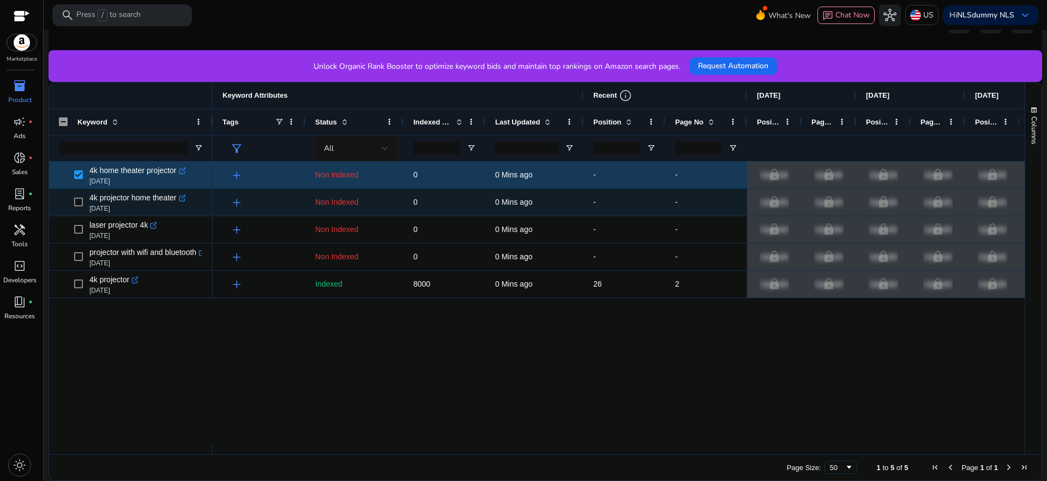
click at [80, 206] on span at bounding box center [81, 202] width 15 height 22
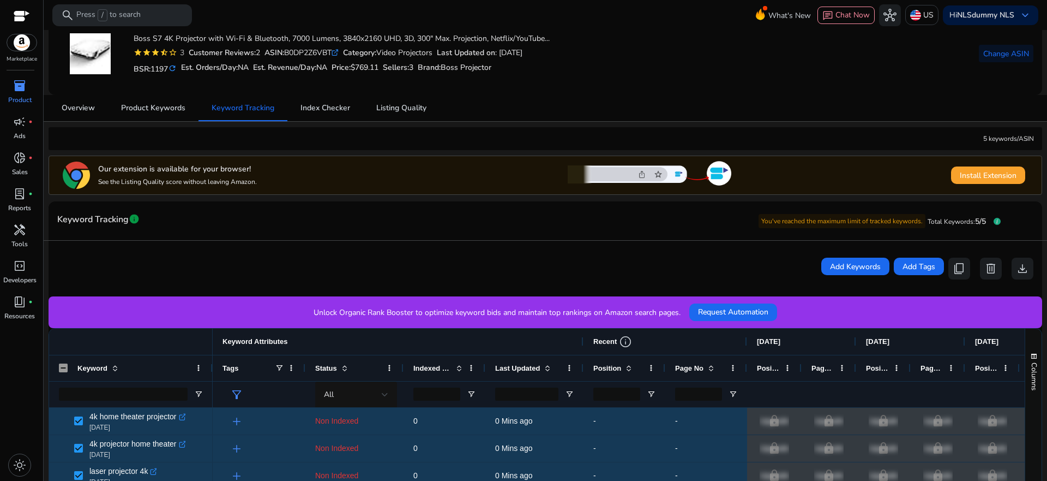
scroll to position [0, 0]
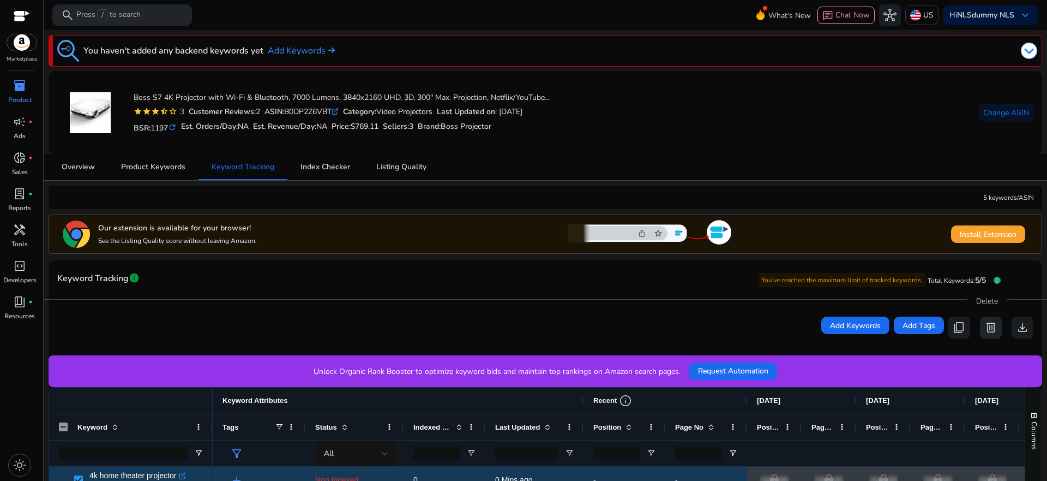
click at [980, 327] on button "delete" at bounding box center [991, 327] width 22 height 22
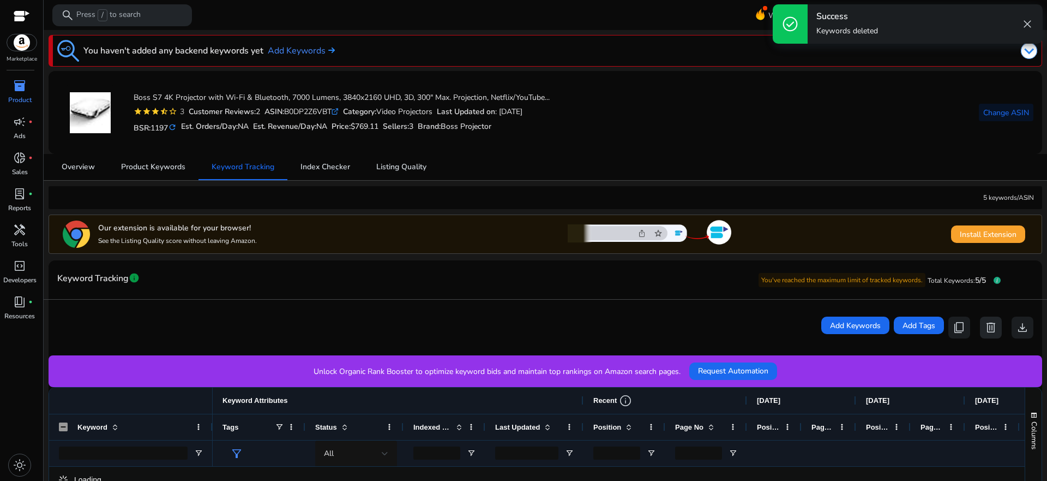
click at [986, 326] on span "delete" at bounding box center [991, 327] width 13 height 13
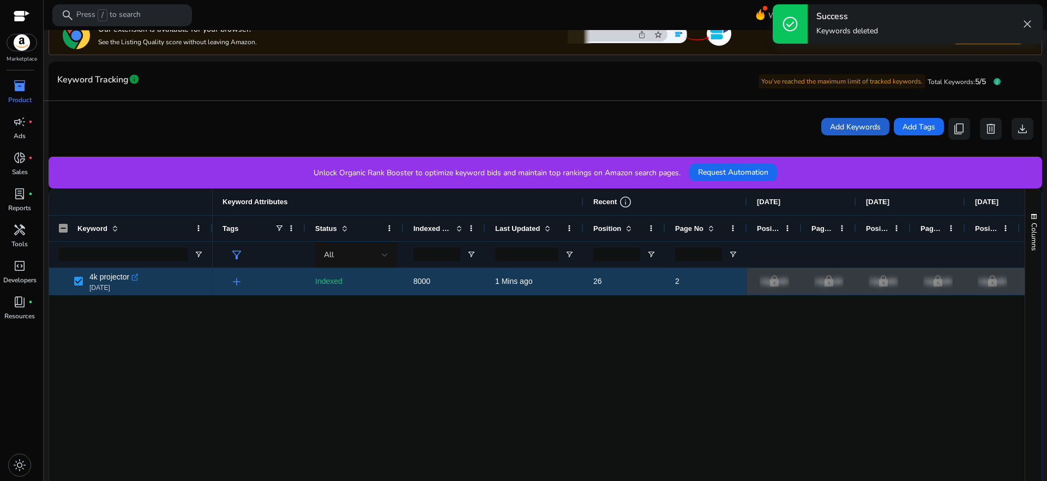
click at [836, 122] on span "Add Keywords" at bounding box center [855, 126] width 51 height 11
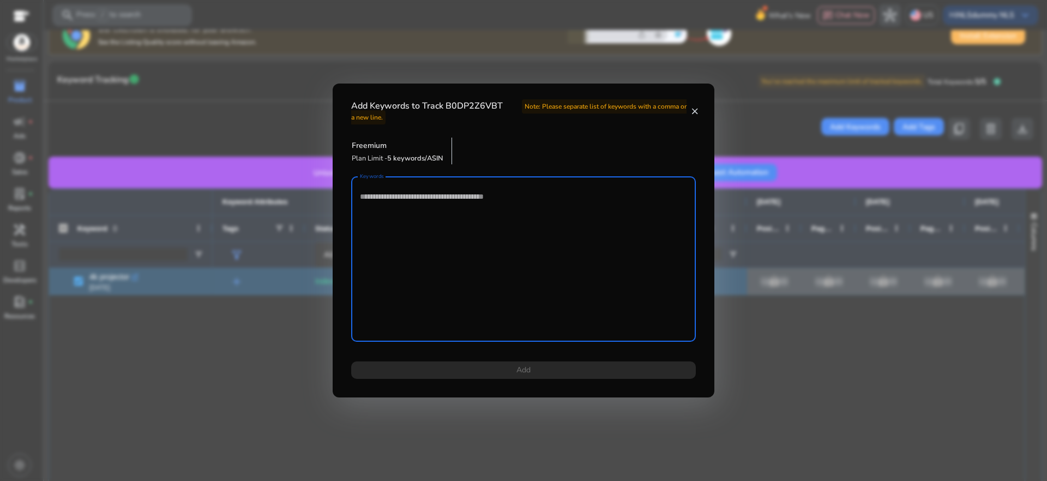
click at [498, 212] on textarea "Keywords" at bounding box center [523, 259] width 327 height 154
paste textarea "**********"
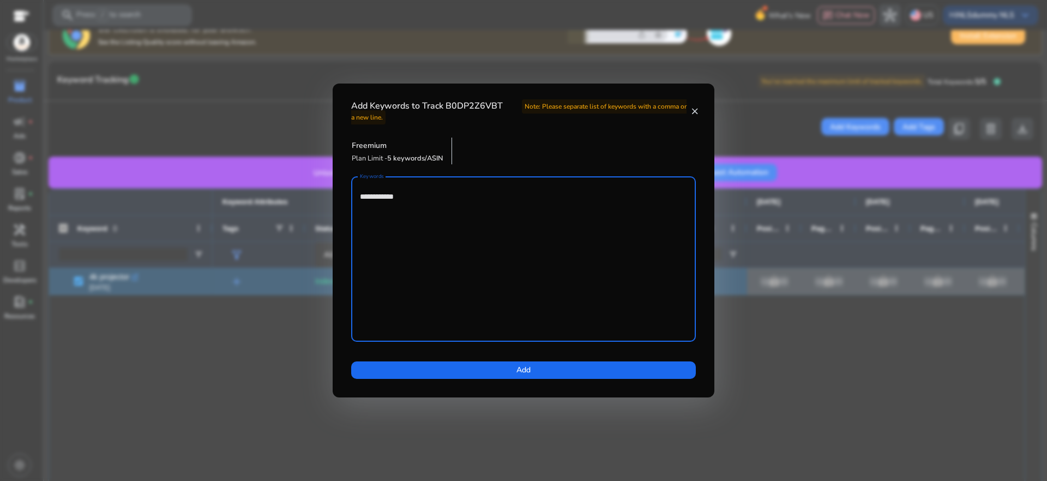
type textarea "**********"
click at [534, 369] on span at bounding box center [523, 370] width 345 height 26
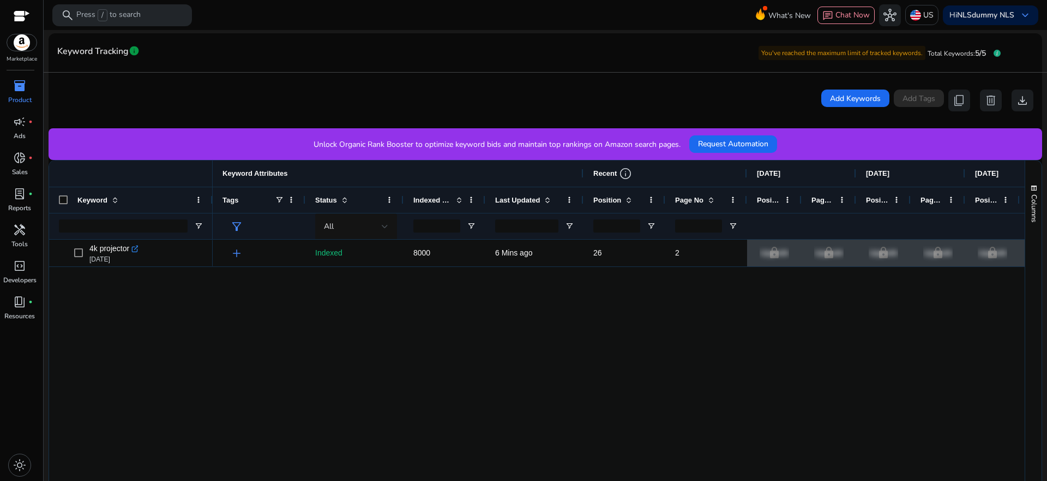
scroll to position [235, 0]
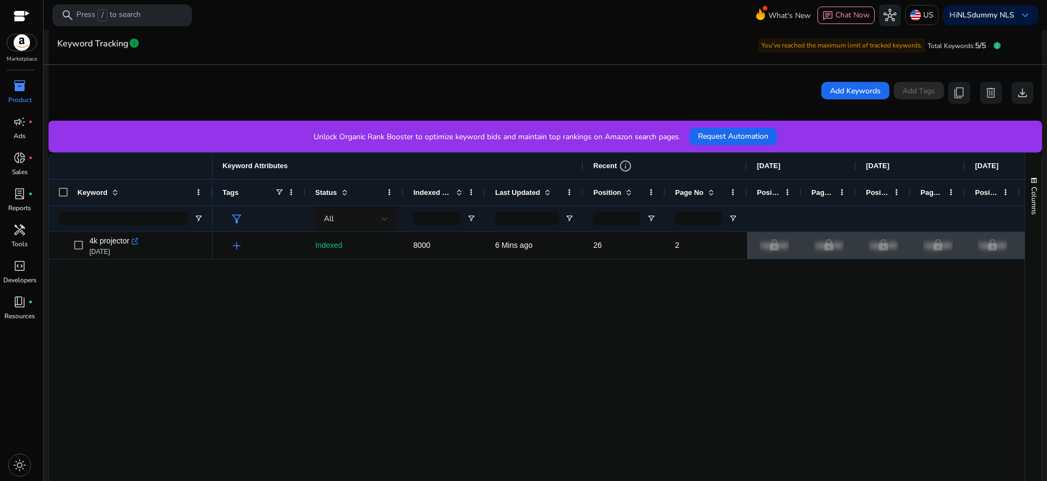
click at [517, 320] on div "add Indexed 8000 6 Mins ago 26 2 lock Upgrade lock Upgrade lock Upgrade lock Up…" at bounding box center [619, 373] width 812 height 283
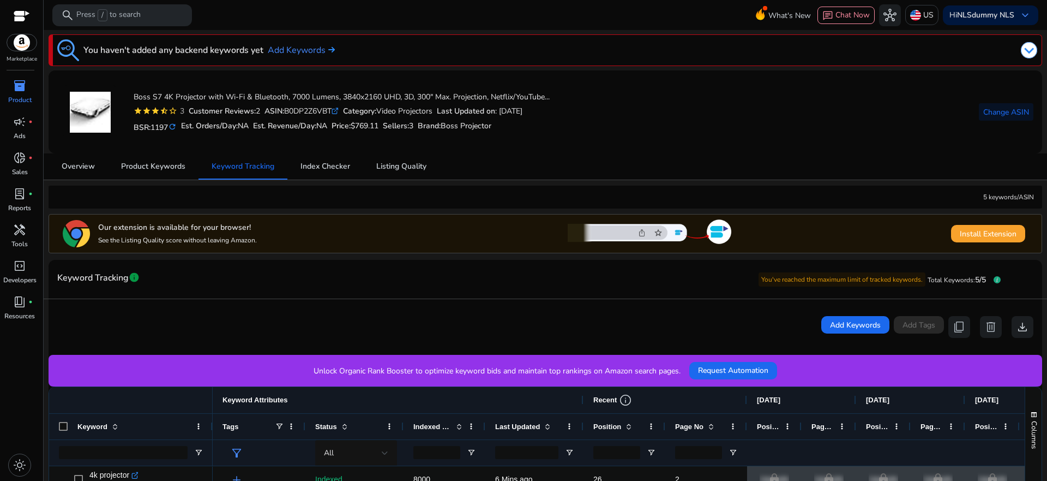
scroll to position [0, 0]
click at [313, 166] on span "Index Checker" at bounding box center [326, 167] width 50 height 8
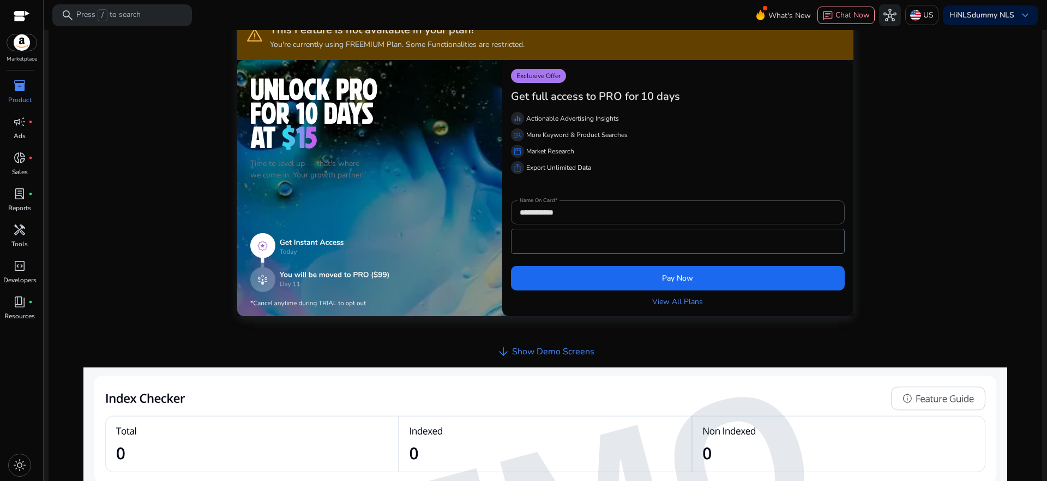
scroll to position [397, 0]
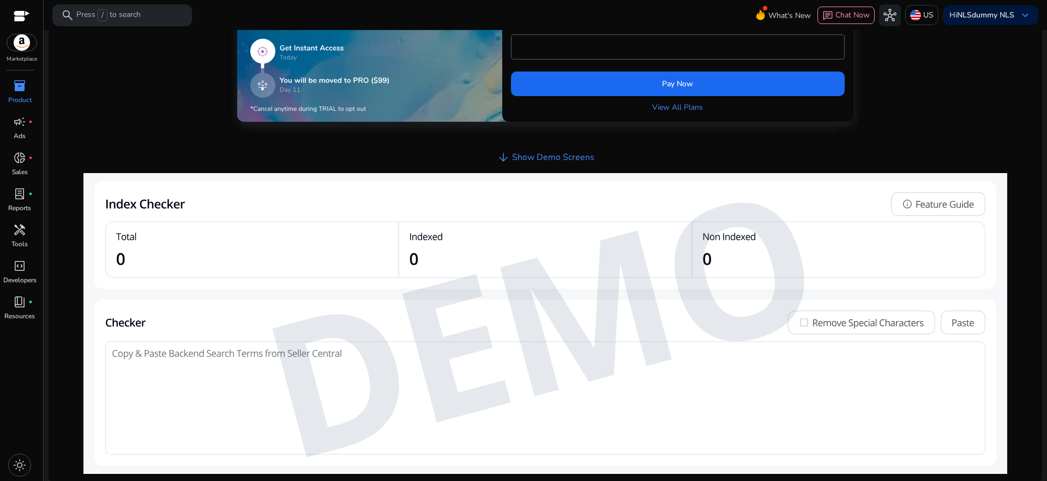
click at [239, 238] on img at bounding box center [545, 323] width 924 height 301
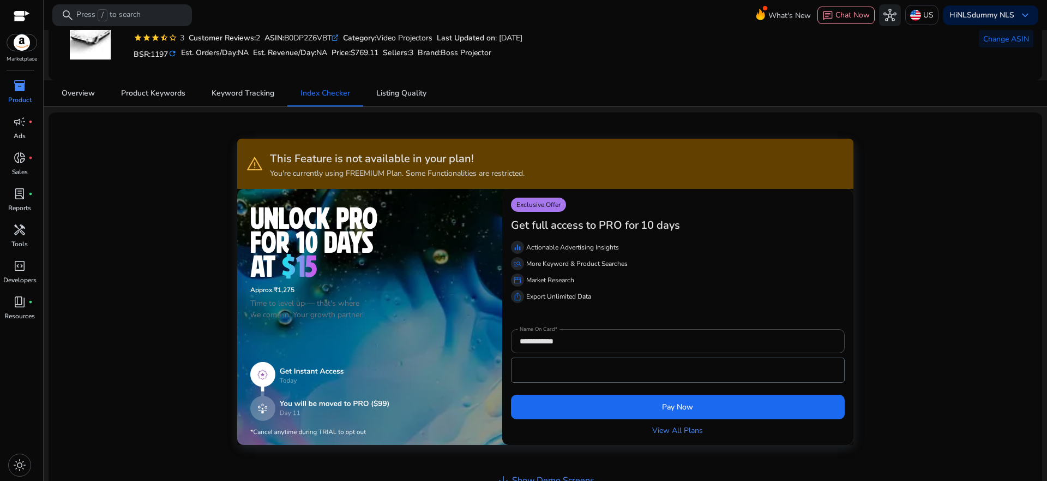
scroll to position [0, 0]
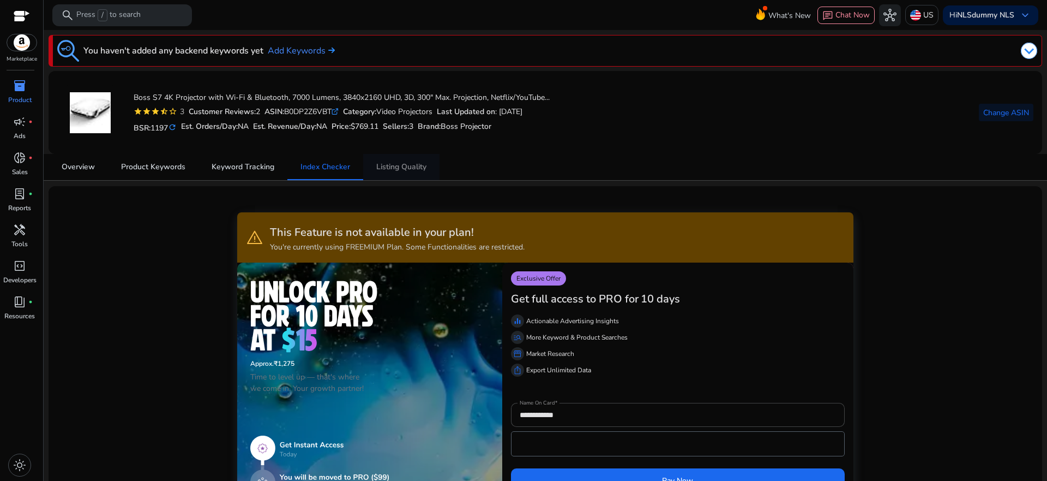
click at [410, 170] on span "Listing Quality" at bounding box center [401, 167] width 50 height 8
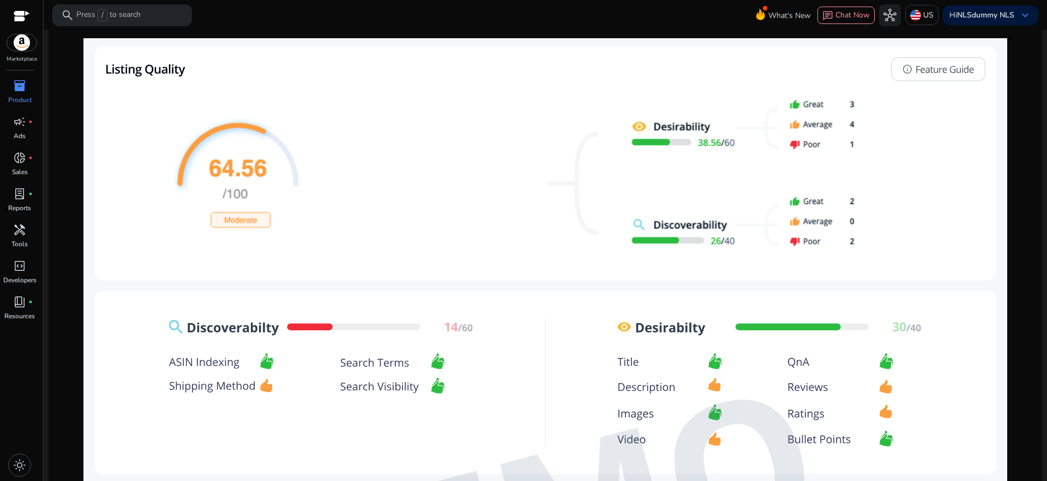
scroll to position [1057, 0]
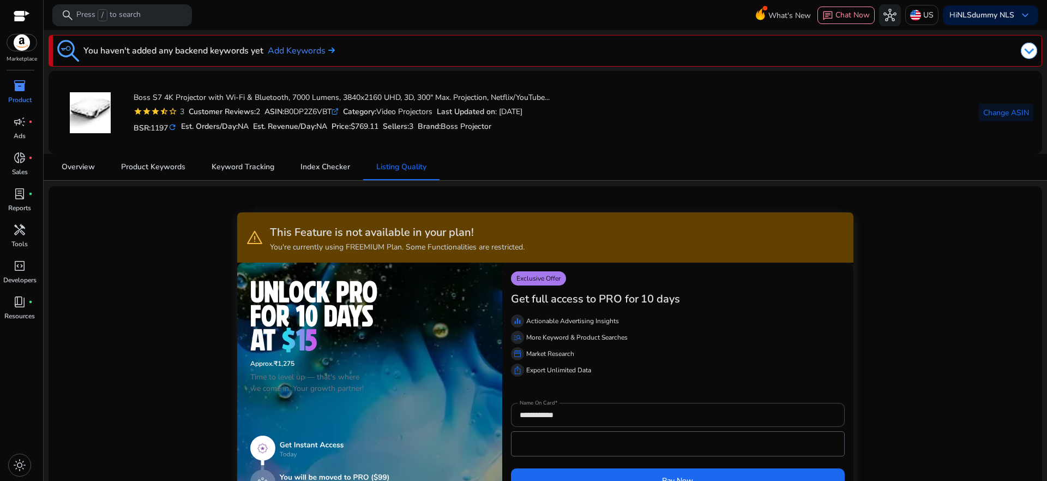
scroll to position [1057, 0]
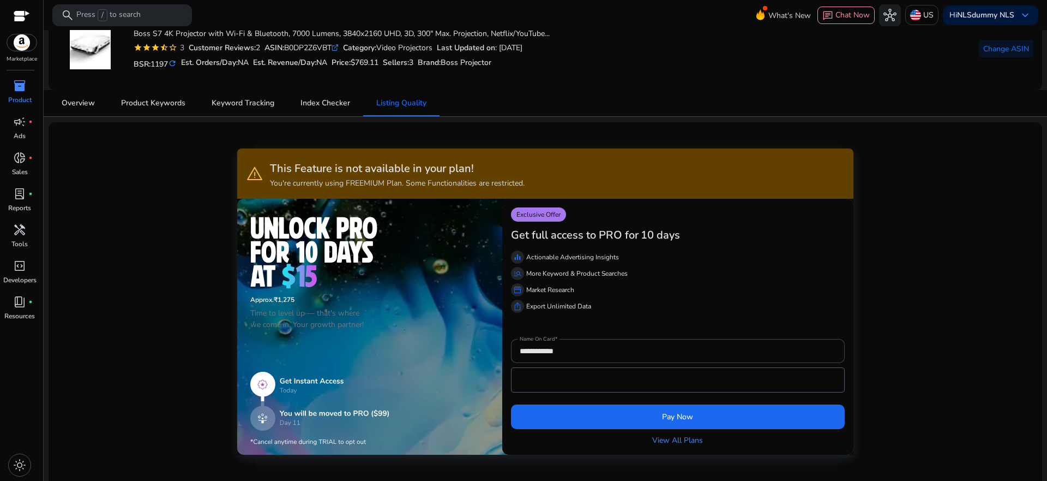
scroll to position [0, 0]
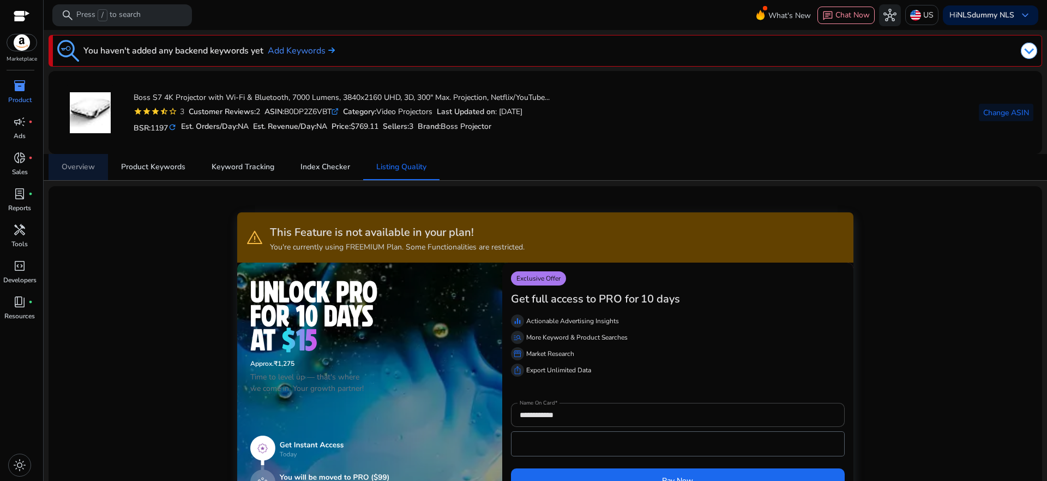
click at [80, 163] on span "Overview" at bounding box center [78, 167] width 33 height 8
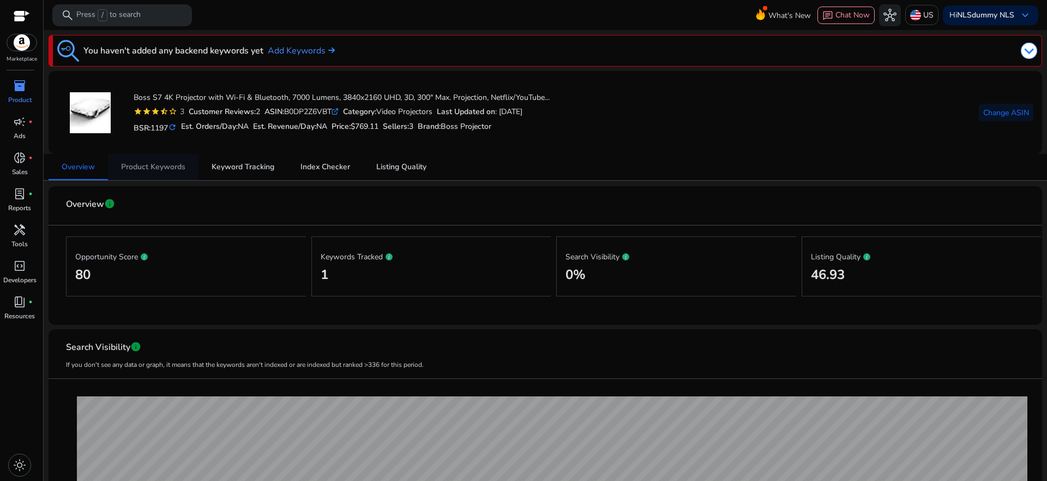
click at [157, 160] on span "Product Keywords" at bounding box center [153, 167] width 64 height 26
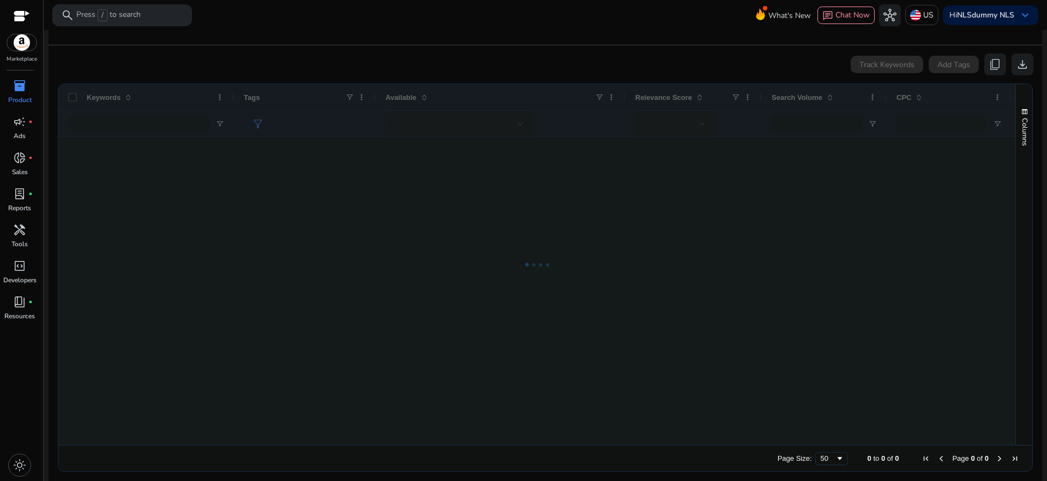
scroll to position [203, 0]
